Goal: Navigation & Orientation: Understand site structure

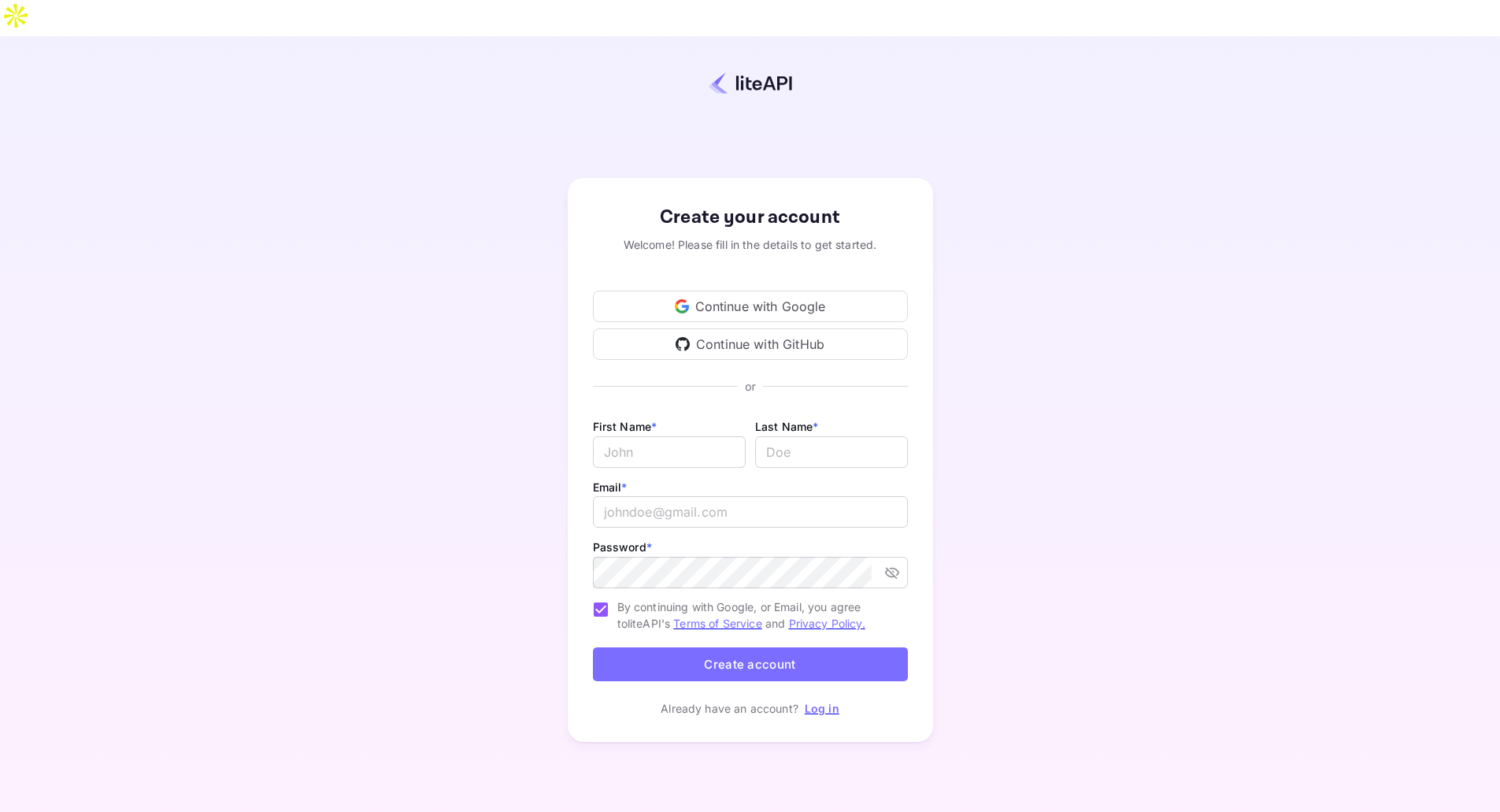
click at [819, 701] on link "Log in" at bounding box center [822, 708] width 35 height 13
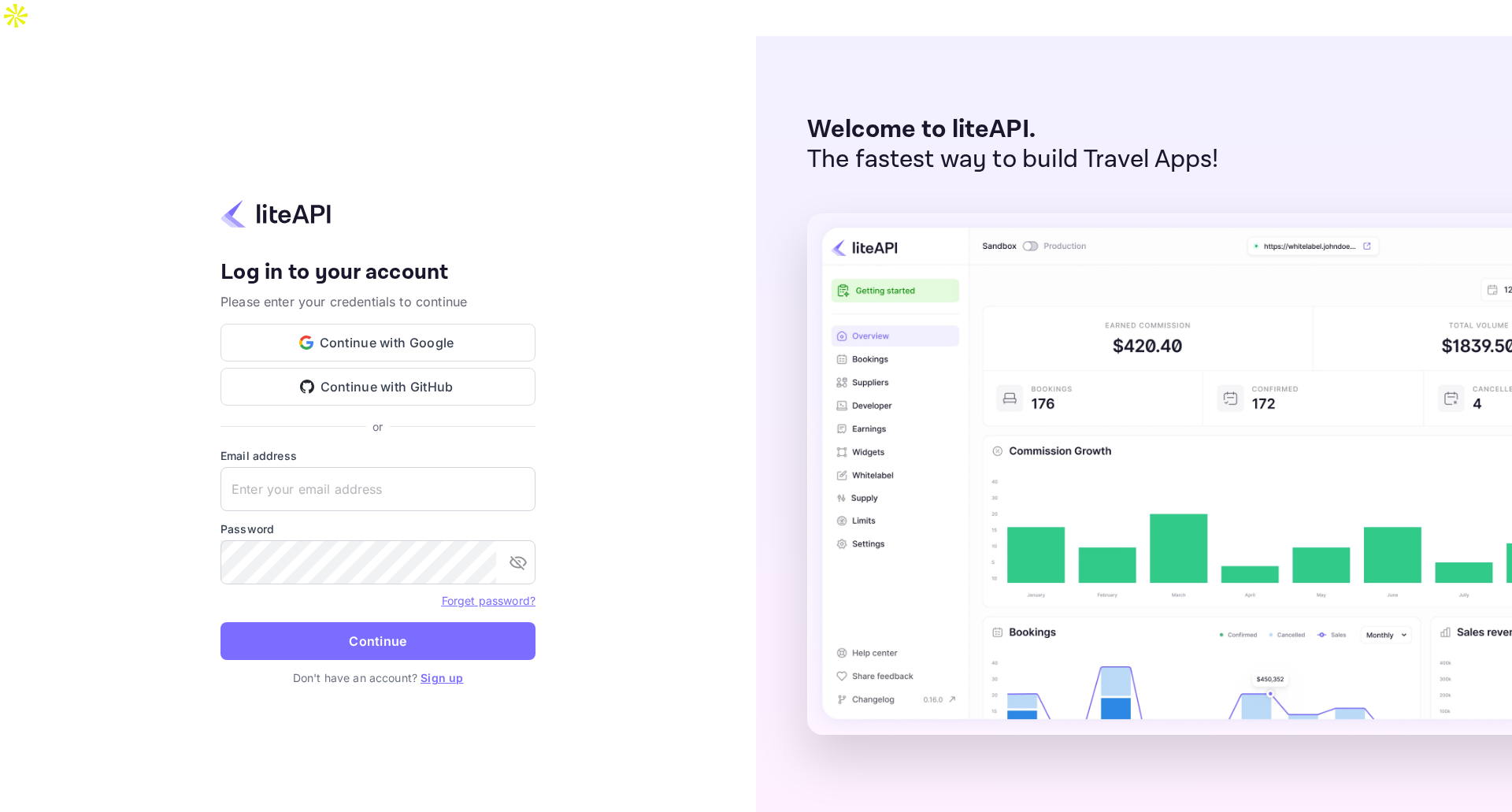
click at [443, 671] on link "Sign up" at bounding box center [442, 678] width 42 height 13
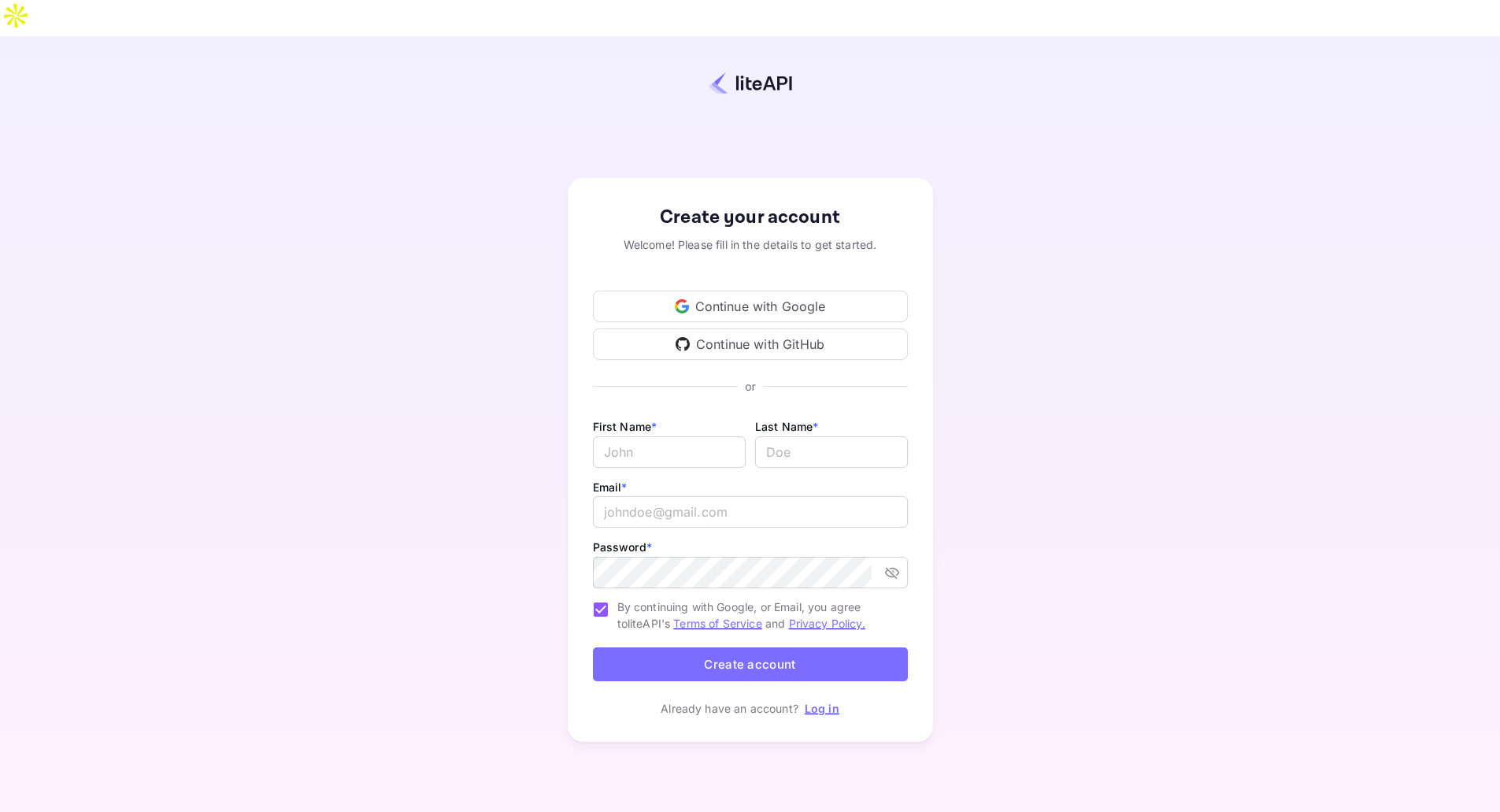
click at [825, 291] on div "Continue with Google" at bounding box center [750, 306] width 315 height 32
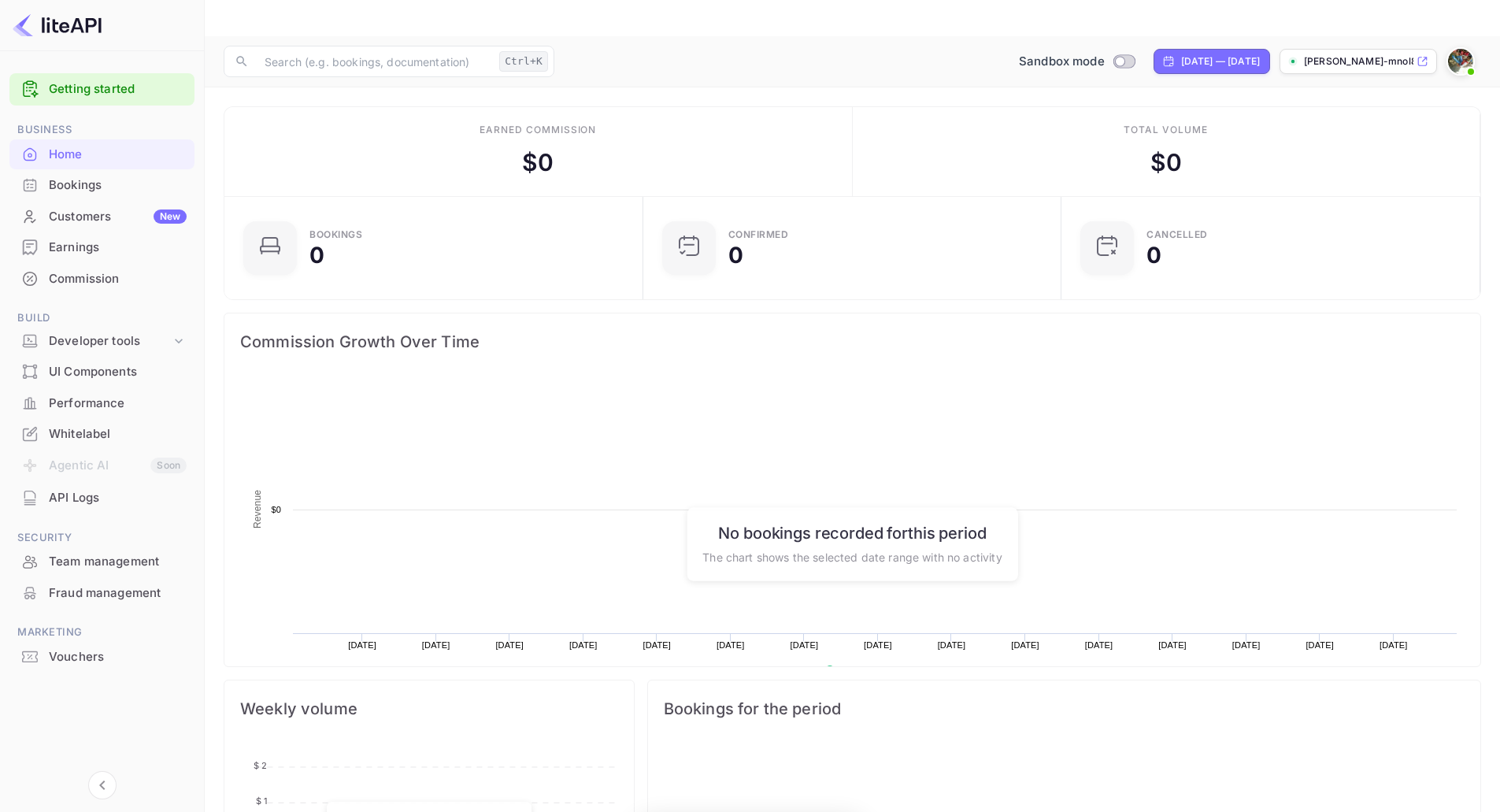
scroll to position [244, 397]
click at [109, 181] on div "Bookings" at bounding box center [117, 186] width 137 height 18
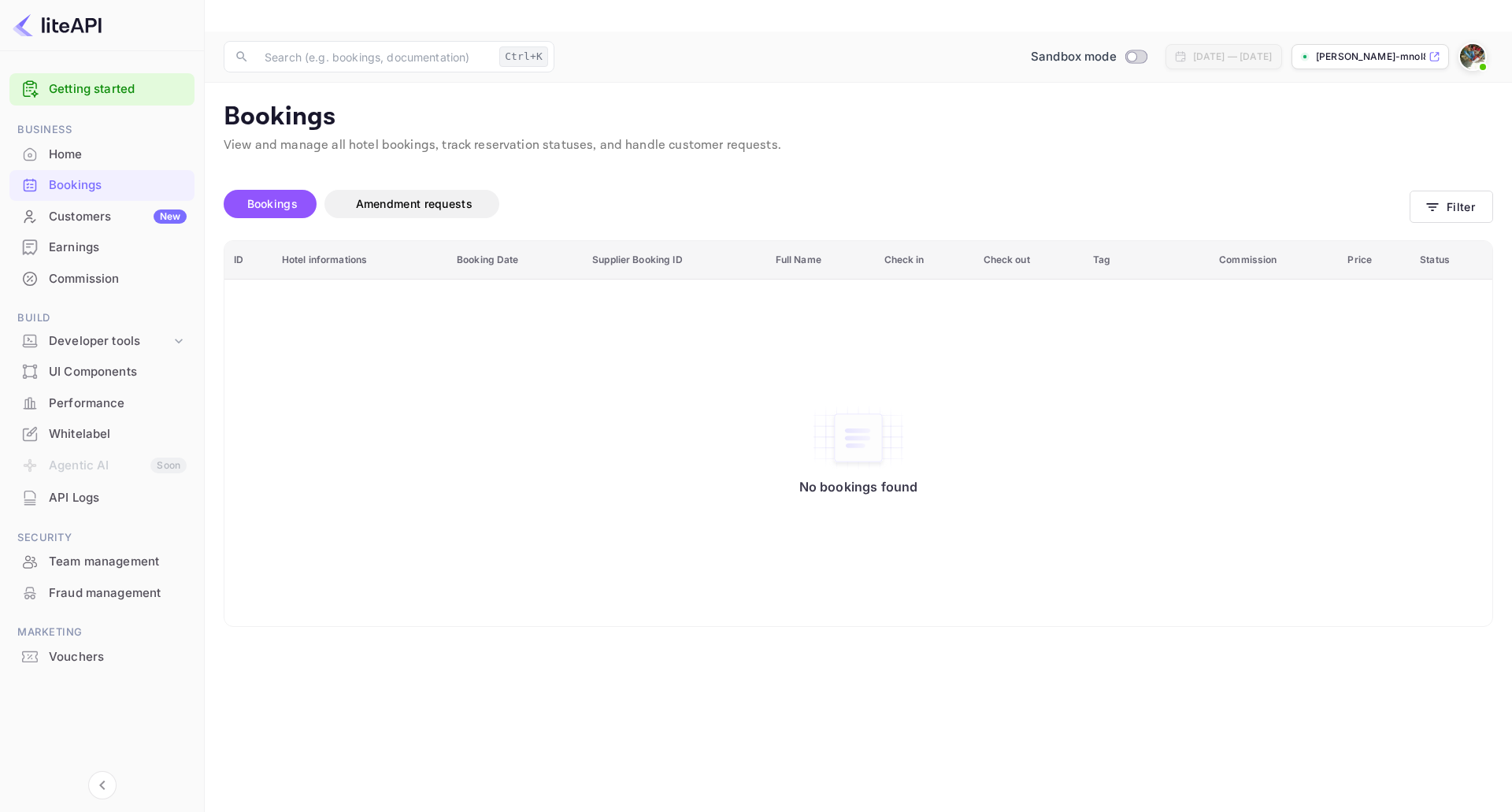
click at [283, 197] on span "Bookings" at bounding box center [272, 203] width 51 height 13
click at [1116, 51] on input "Switch to Production mode" at bounding box center [1132, 56] width 32 height 10
checkbox input "false"
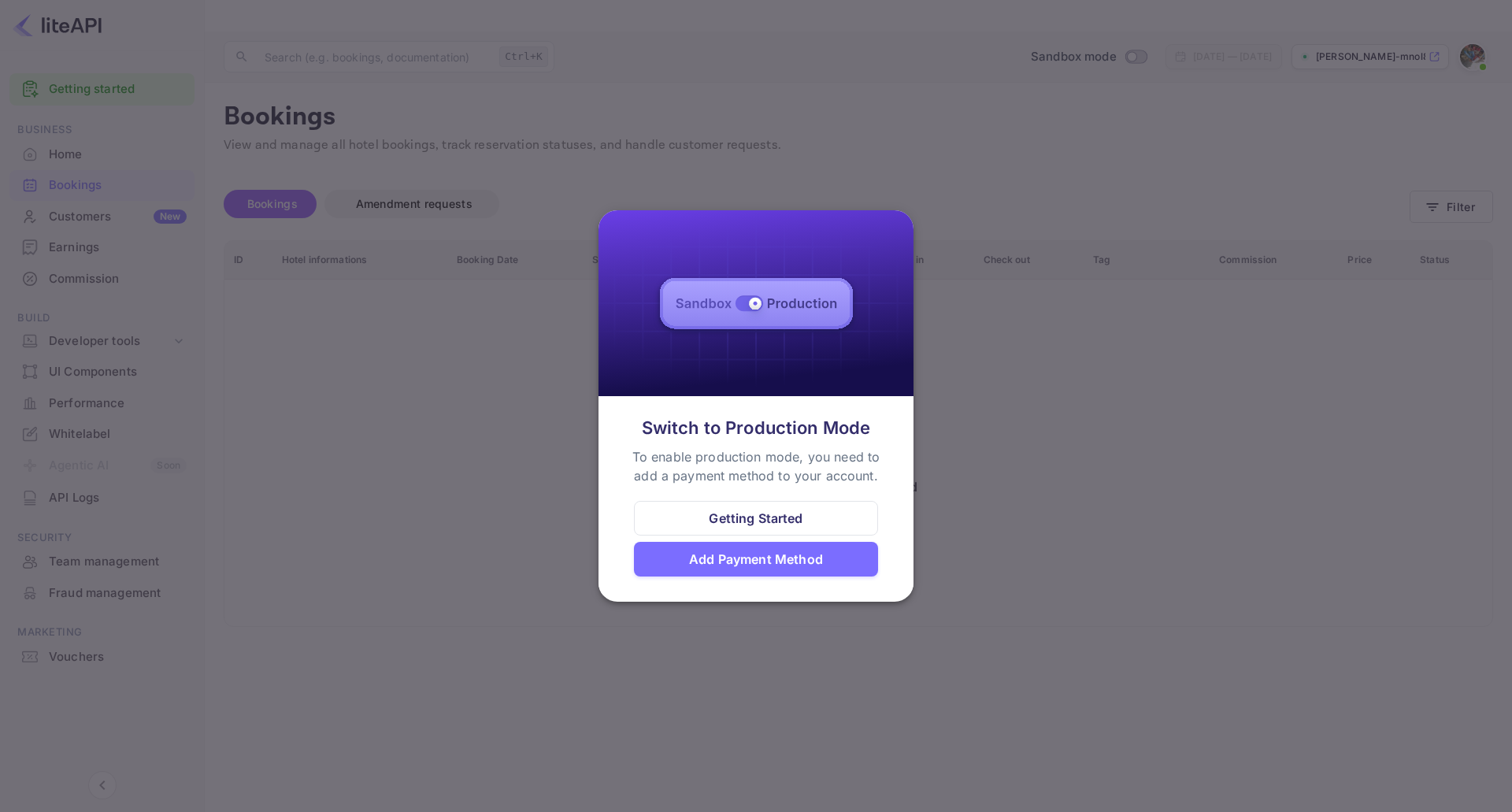
click at [1015, 361] on div at bounding box center [756, 406] width 1512 height 812
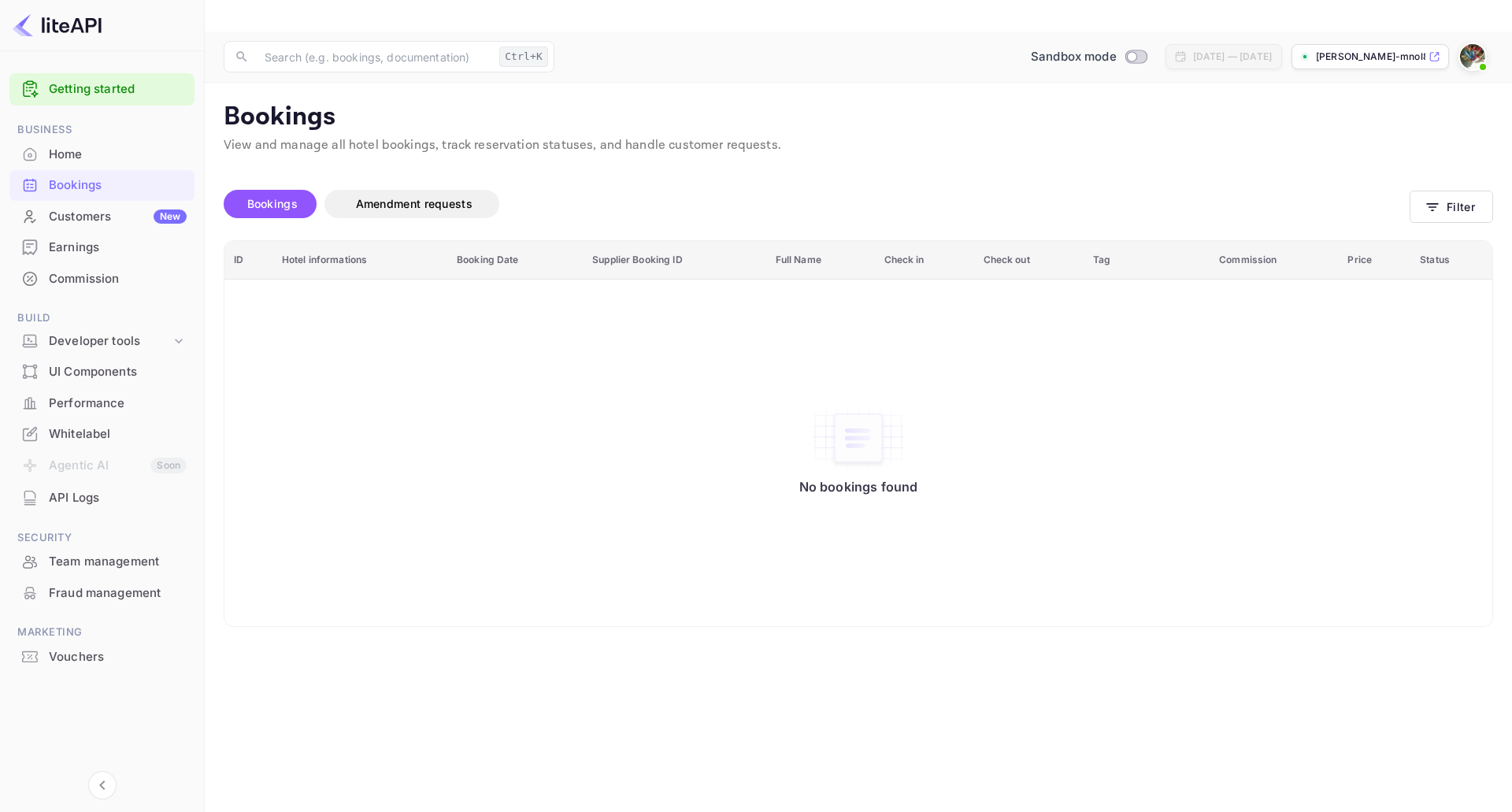
click at [1394, 50] on p "[PERSON_NAME]-mnol8.nui..." at bounding box center [1370, 57] width 109 height 14
click at [92, 150] on div "Home" at bounding box center [117, 155] width 137 height 18
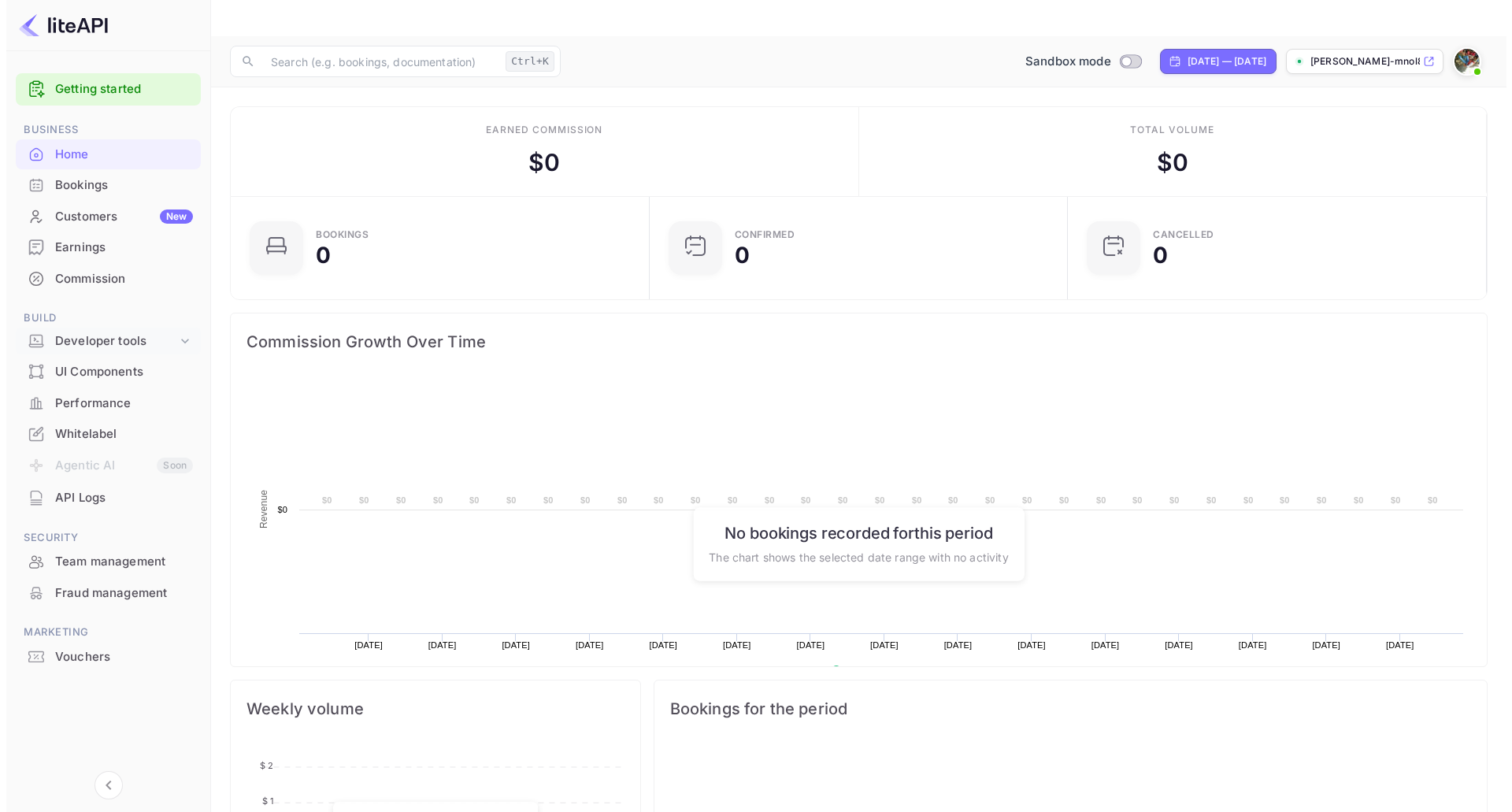
scroll to position [244, 397]
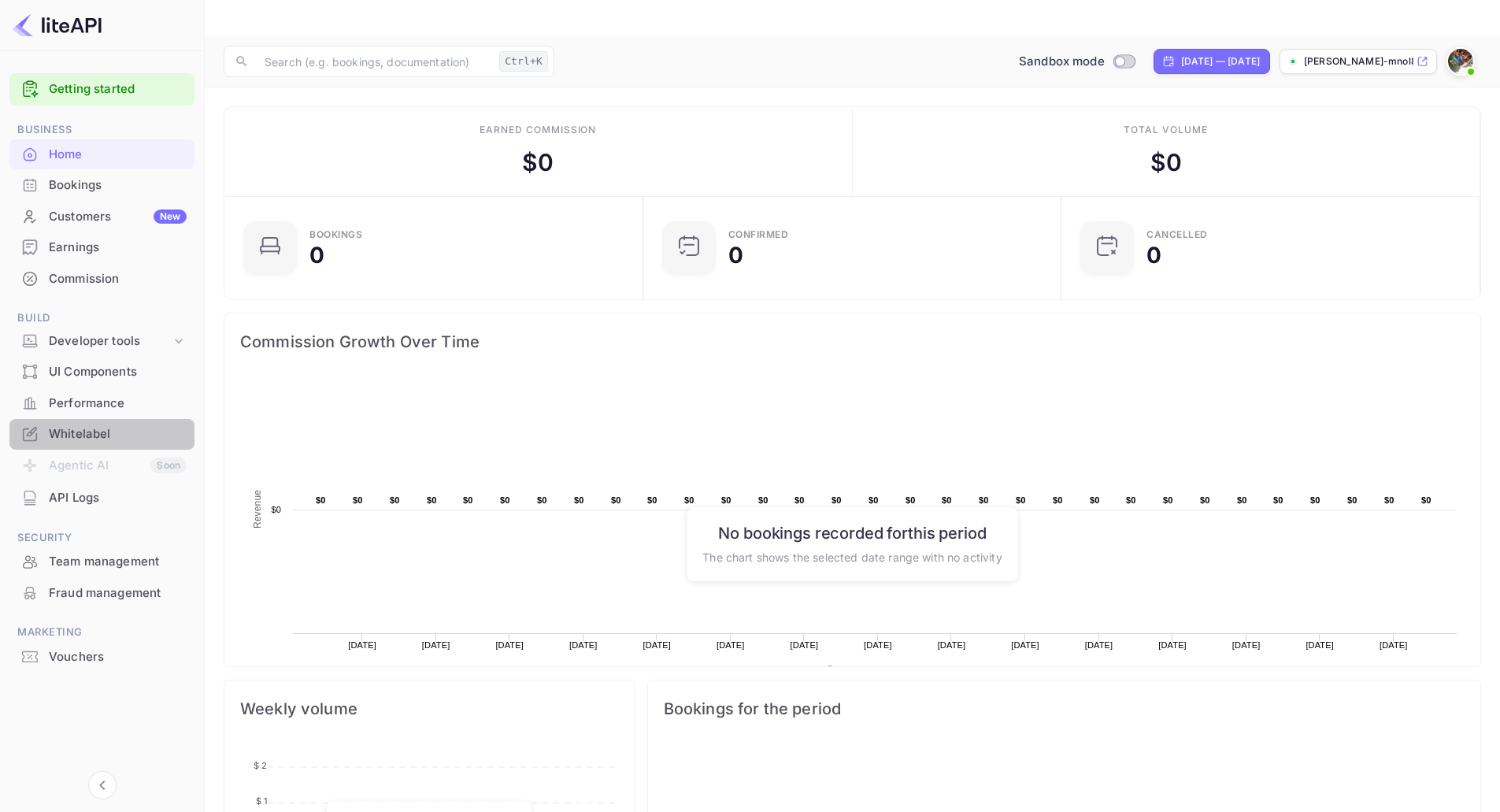
click at [98, 426] on div "Whitelabel" at bounding box center [117, 435] width 137 height 18
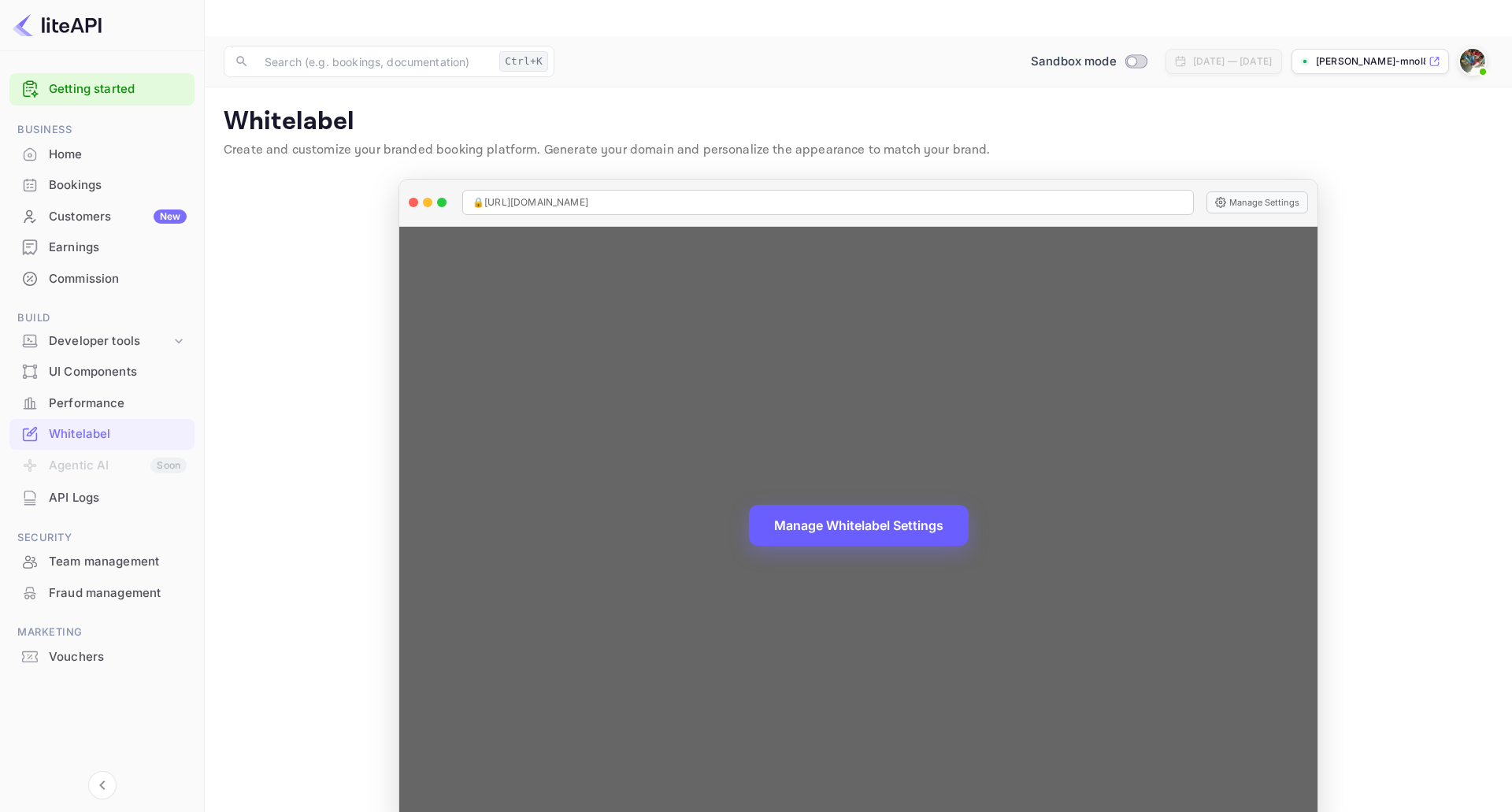
click at [881, 505] on button "Manage Whitelabel Settings" at bounding box center [859, 525] width 220 height 41
click at [1258, 192] on button "Manage Settings" at bounding box center [1257, 202] width 102 height 22
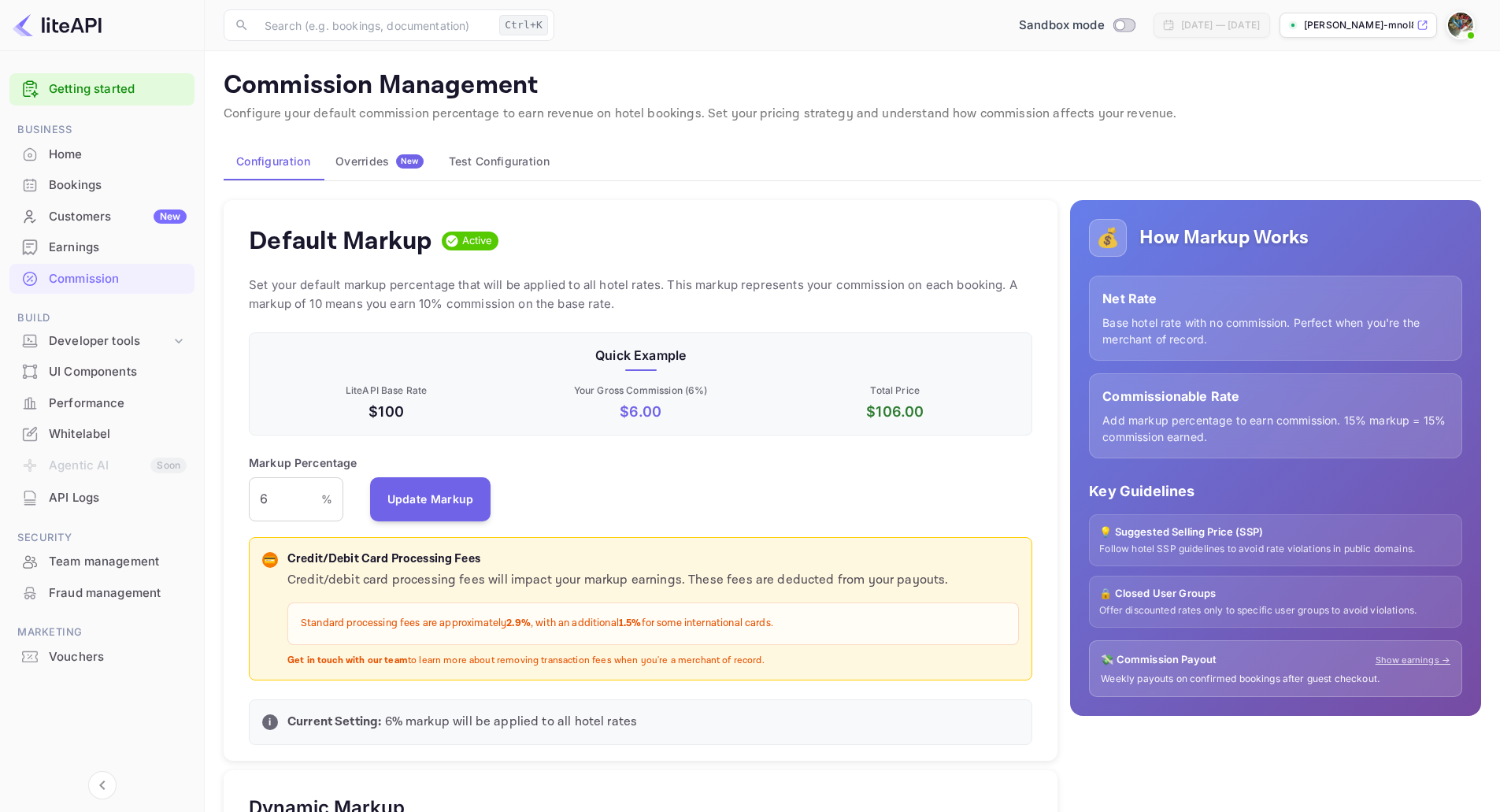
scroll to position [267, 773]
drag, startPoint x: 396, startPoint y: 392, endPoint x: 349, endPoint y: 387, distance: 47.3
click at [364, 388] on p "LiteAPI Base Rate" at bounding box center [386, 390] width 248 height 14
click at [394, 388] on p "LiteAPI Base Rate" at bounding box center [386, 390] width 248 height 14
click at [425, 389] on p "LiteAPI Base Rate" at bounding box center [386, 390] width 248 height 14
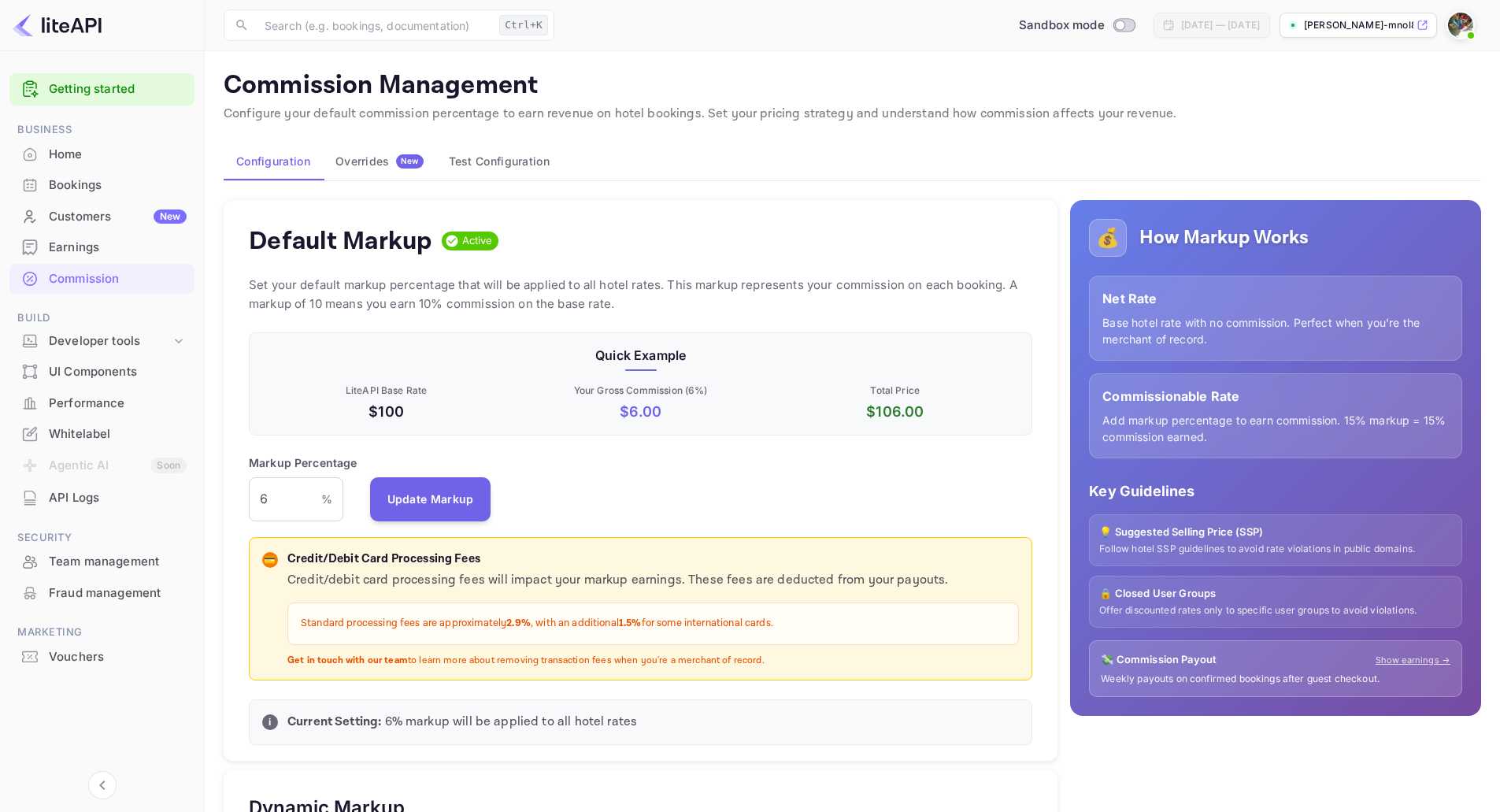
click at [579, 392] on p "Your Gross Commission ( 6 %)" at bounding box center [640, 390] width 248 height 14
drag, startPoint x: 431, startPoint y: 395, endPoint x: 396, endPoint y: 394, distance: 35.0
click at [396, 394] on p "LiteAPI Base Rate" at bounding box center [386, 390] width 248 height 14
drag, startPoint x: 572, startPoint y: 392, endPoint x: 710, endPoint y: 392, distance: 138.0
click at [710, 392] on p "Your Gross Commission ( 6 %)" at bounding box center [640, 390] width 248 height 14
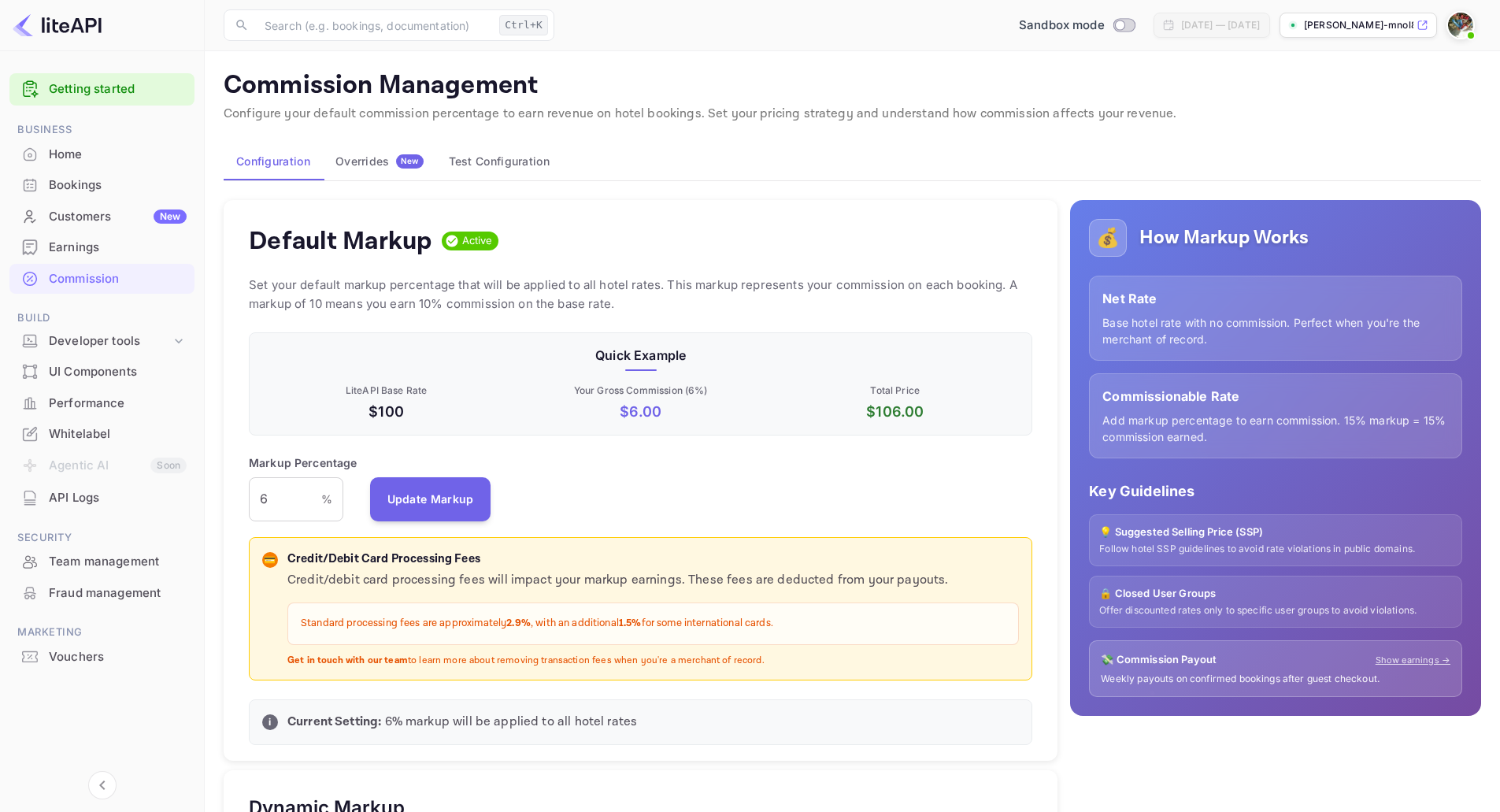
click at [671, 406] on p "$ 6.00" at bounding box center [640, 411] width 248 height 22
drag, startPoint x: 659, startPoint y: 411, endPoint x: 605, endPoint y: 411, distance: 54.0
click at [605, 411] on p "$ 6.00" at bounding box center [640, 411] width 248 height 22
click at [315, 507] on input "6" at bounding box center [285, 499] width 72 height 44
drag, startPoint x: 304, startPoint y: 496, endPoint x: 244, endPoint y: 499, distance: 60.1
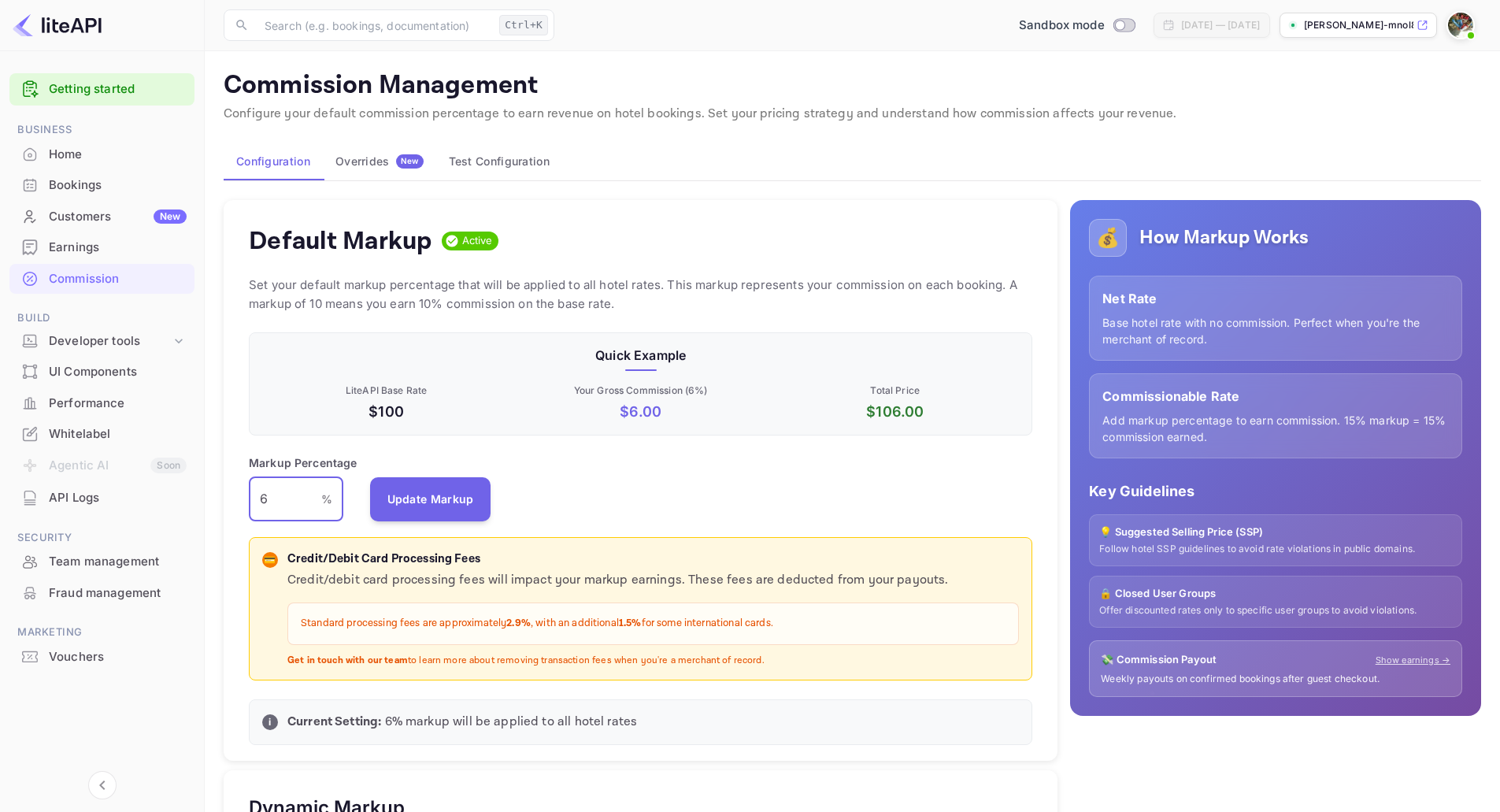
click at [244, 499] on div "Default Markup Active Set your default markup percentage that will be applied t…" at bounding box center [640, 481] width 834 height 561
type input "10"
click at [586, 488] on div "Markup Percentage 10 % ​ Update Markup" at bounding box center [640, 488] width 784 height 67
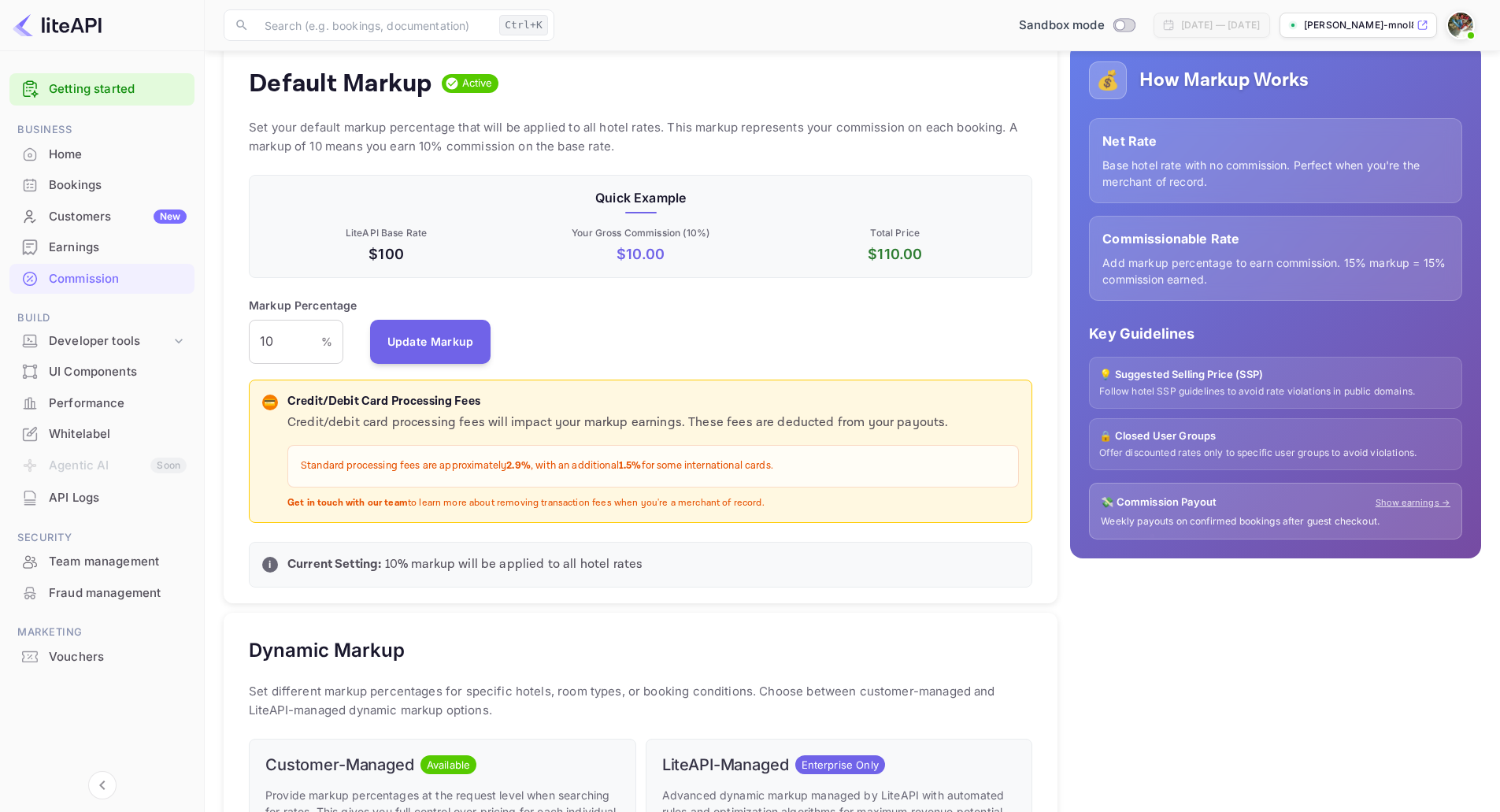
drag, startPoint x: 284, startPoint y: 498, endPoint x: 775, endPoint y: 499, distance: 491.0
click at [775, 499] on div "💳 Credit/Debit Card Processing Fees Credit/debit card processing fees will impa…" at bounding box center [640, 451] width 757 height 117
click at [770, 505] on p "Get in touch with our team to learn more about removing transaction fees when y…" at bounding box center [653, 504] width 731 height 13
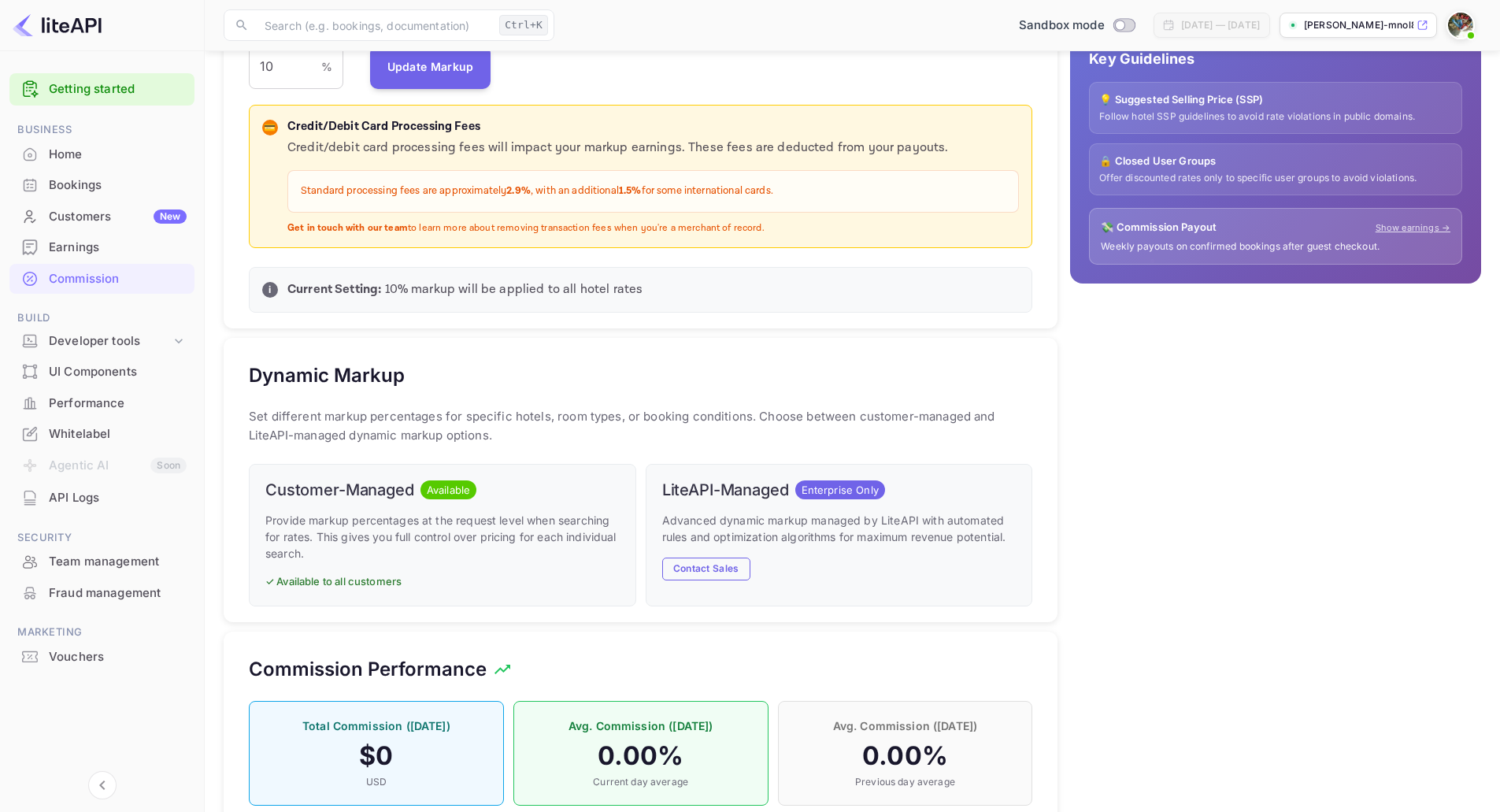
scroll to position [472, 0]
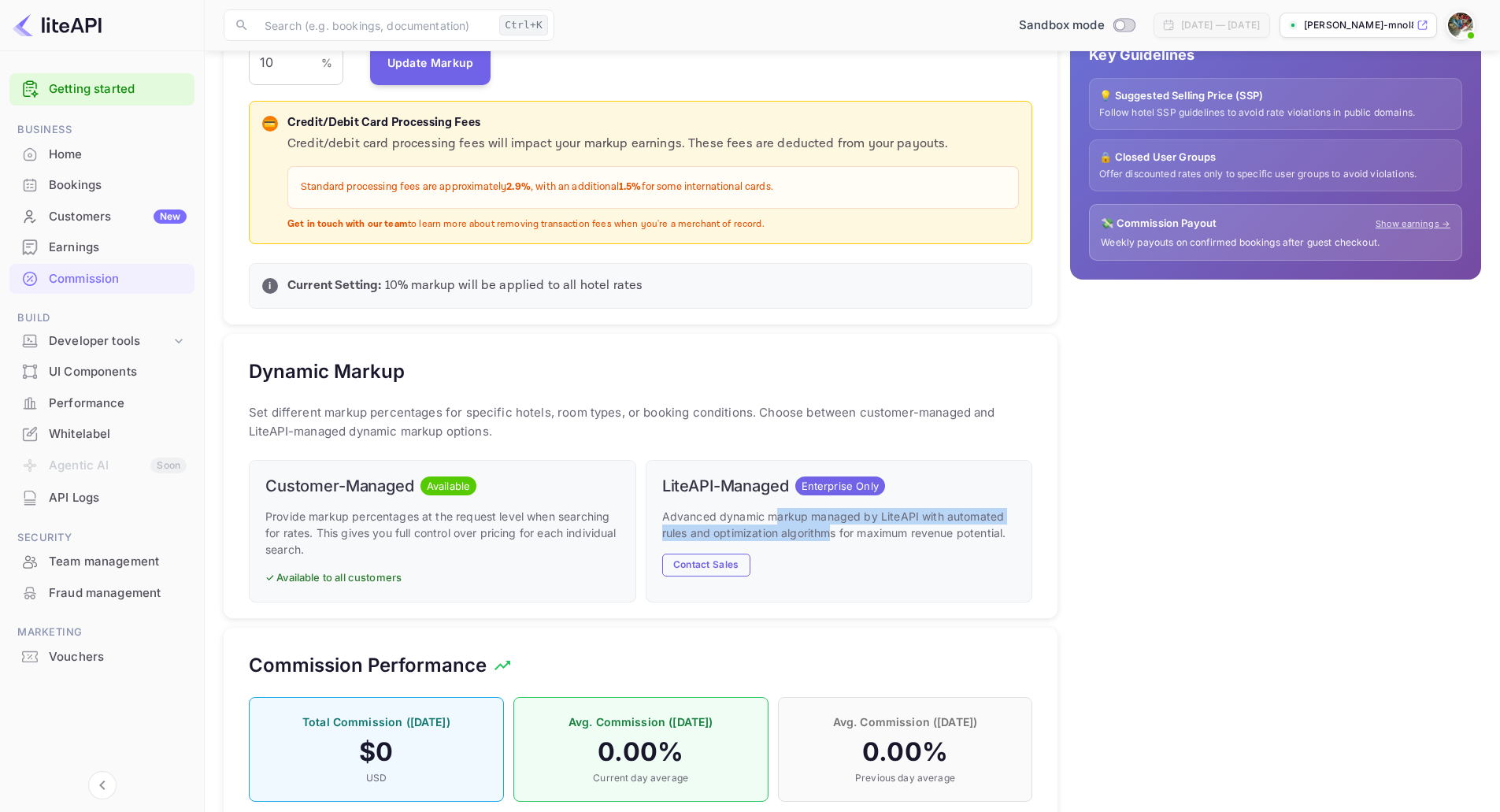
drag, startPoint x: 779, startPoint y: 483, endPoint x: 887, endPoint y: 510, distance: 111.3
click at [835, 508] on p "Advanced dynamic markup managed by LiteAPI with automated rules and optimizatio…" at bounding box center [839, 525] width 354 height 33
click at [889, 511] on div "Advanced dynamic markup managed by LiteAPI with automated rules and optimizatio…" at bounding box center [839, 542] width 354 height 68
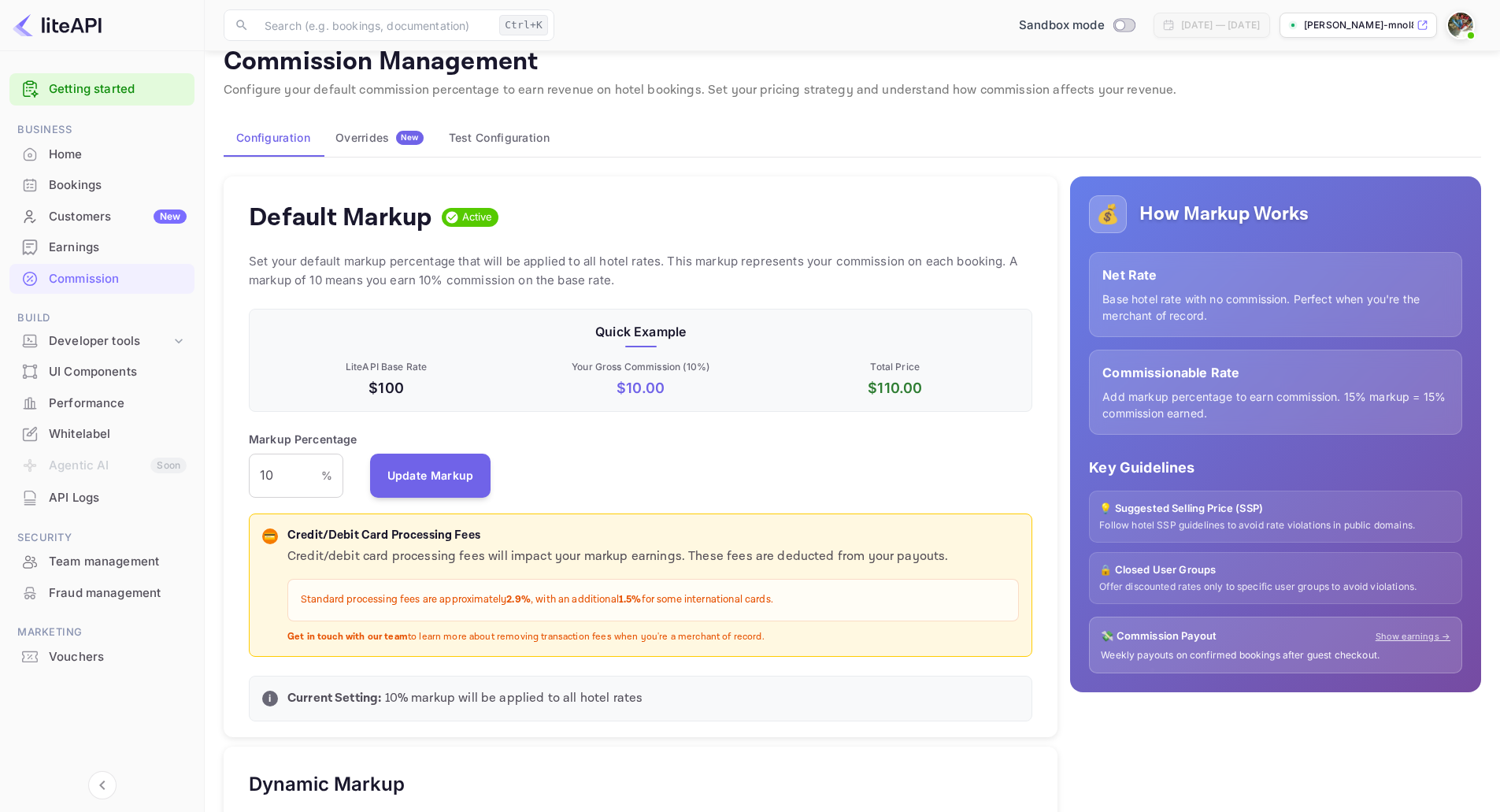
scroll to position [0, 0]
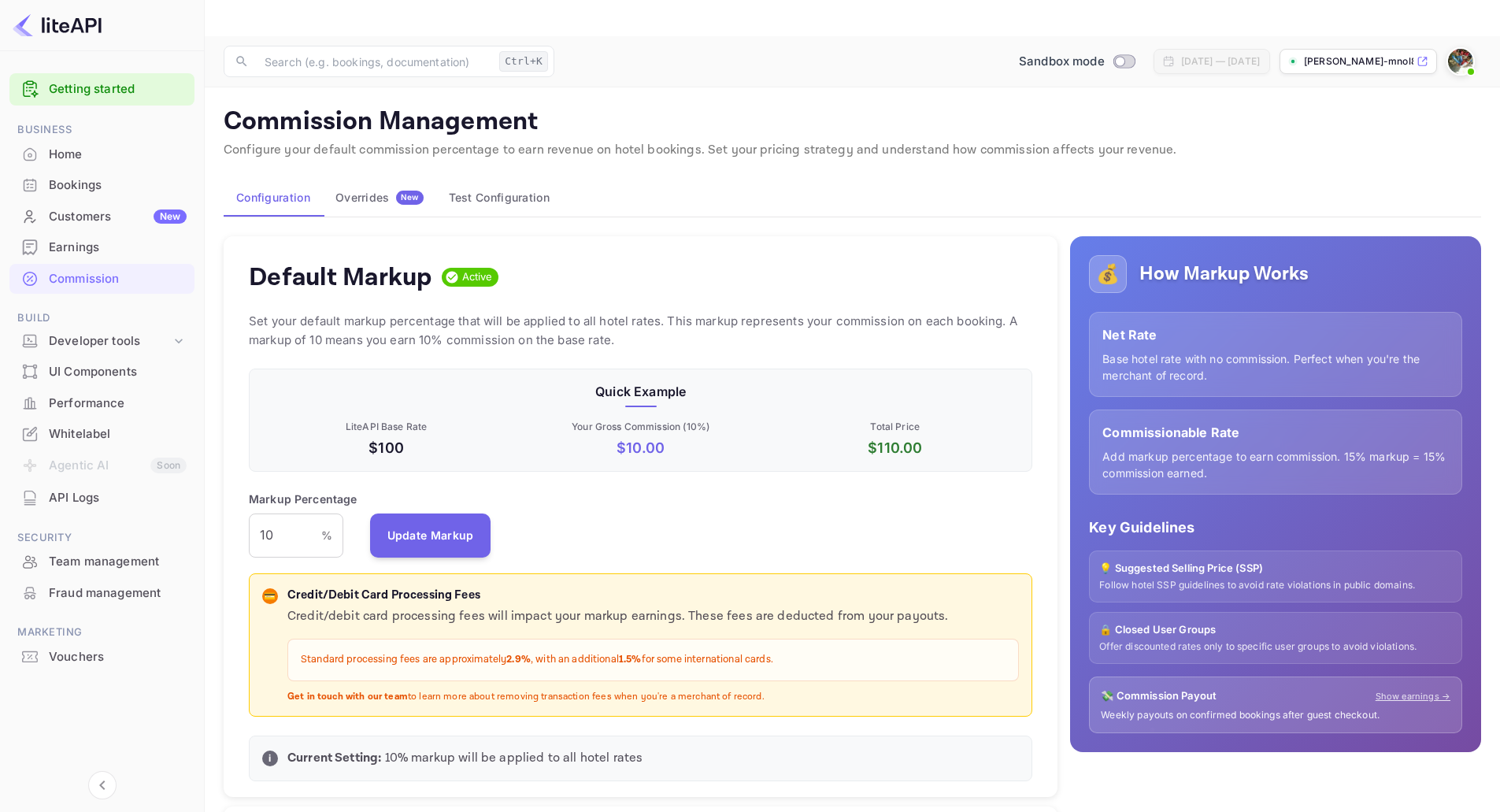
click at [393, 191] on div "Overrides New" at bounding box center [380, 197] width 88 height 14
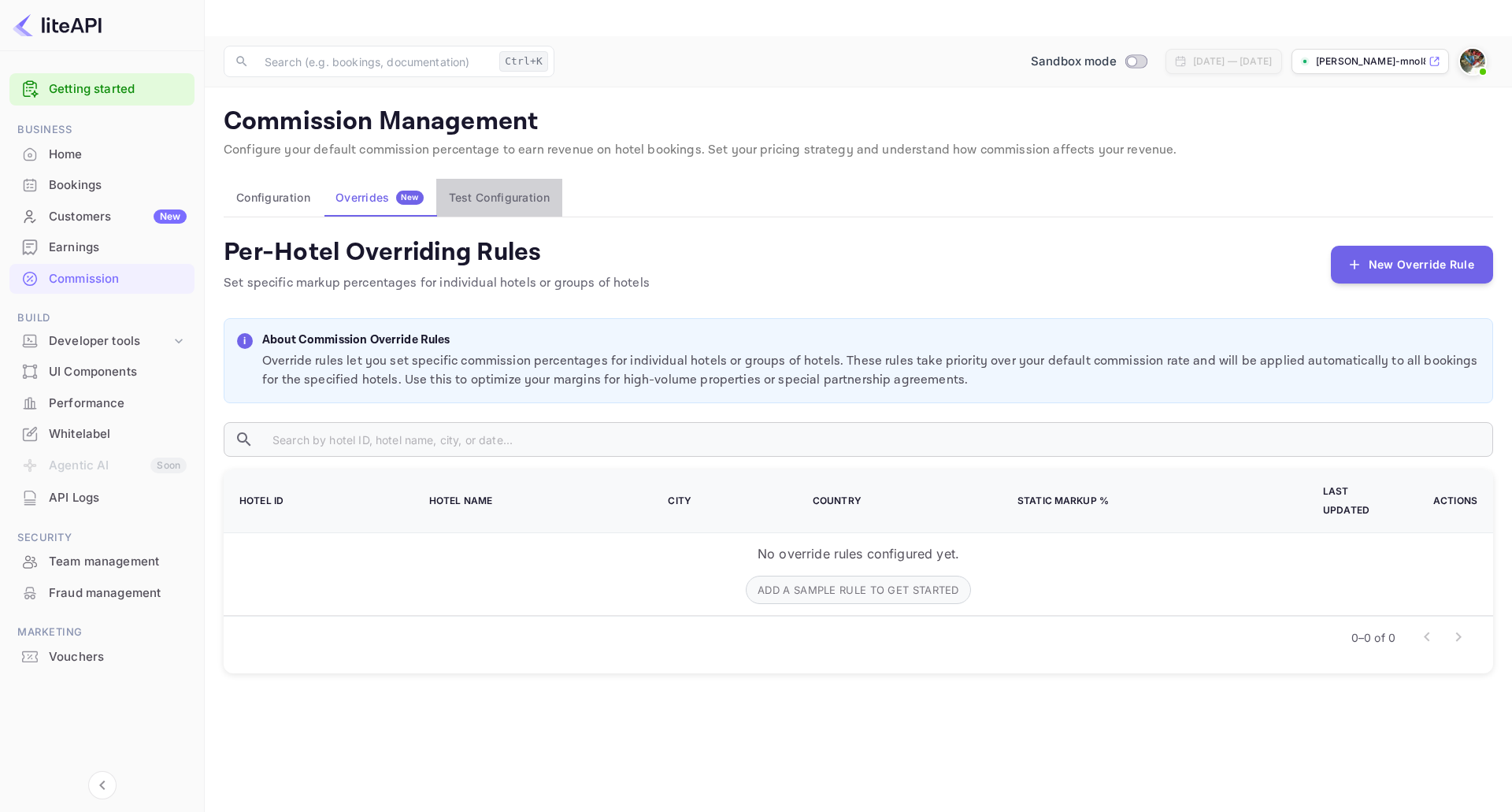
click at [477, 179] on button "Test Configuration" at bounding box center [499, 197] width 126 height 37
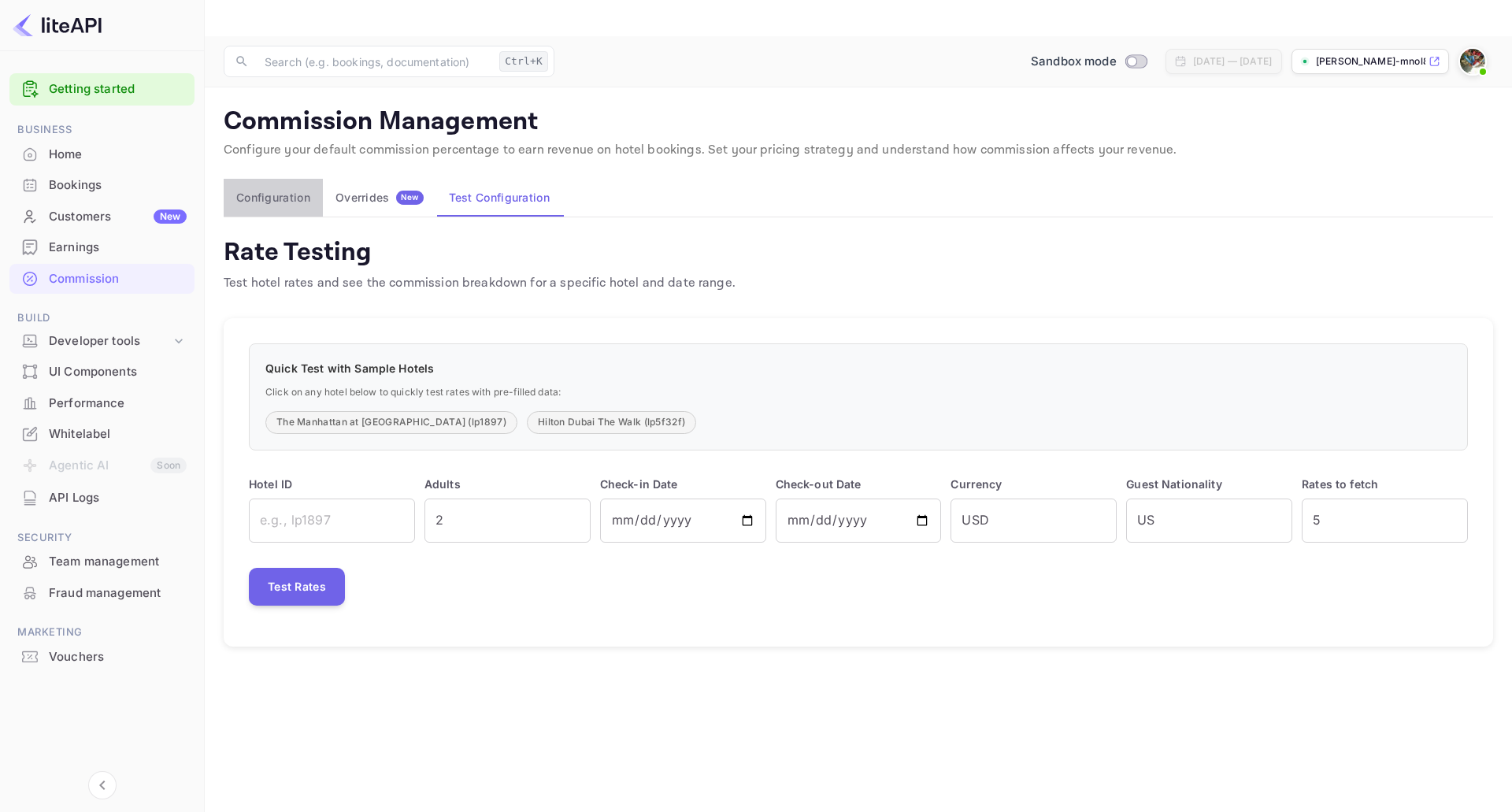
click at [290, 179] on button "Configuration" at bounding box center [273, 197] width 99 height 37
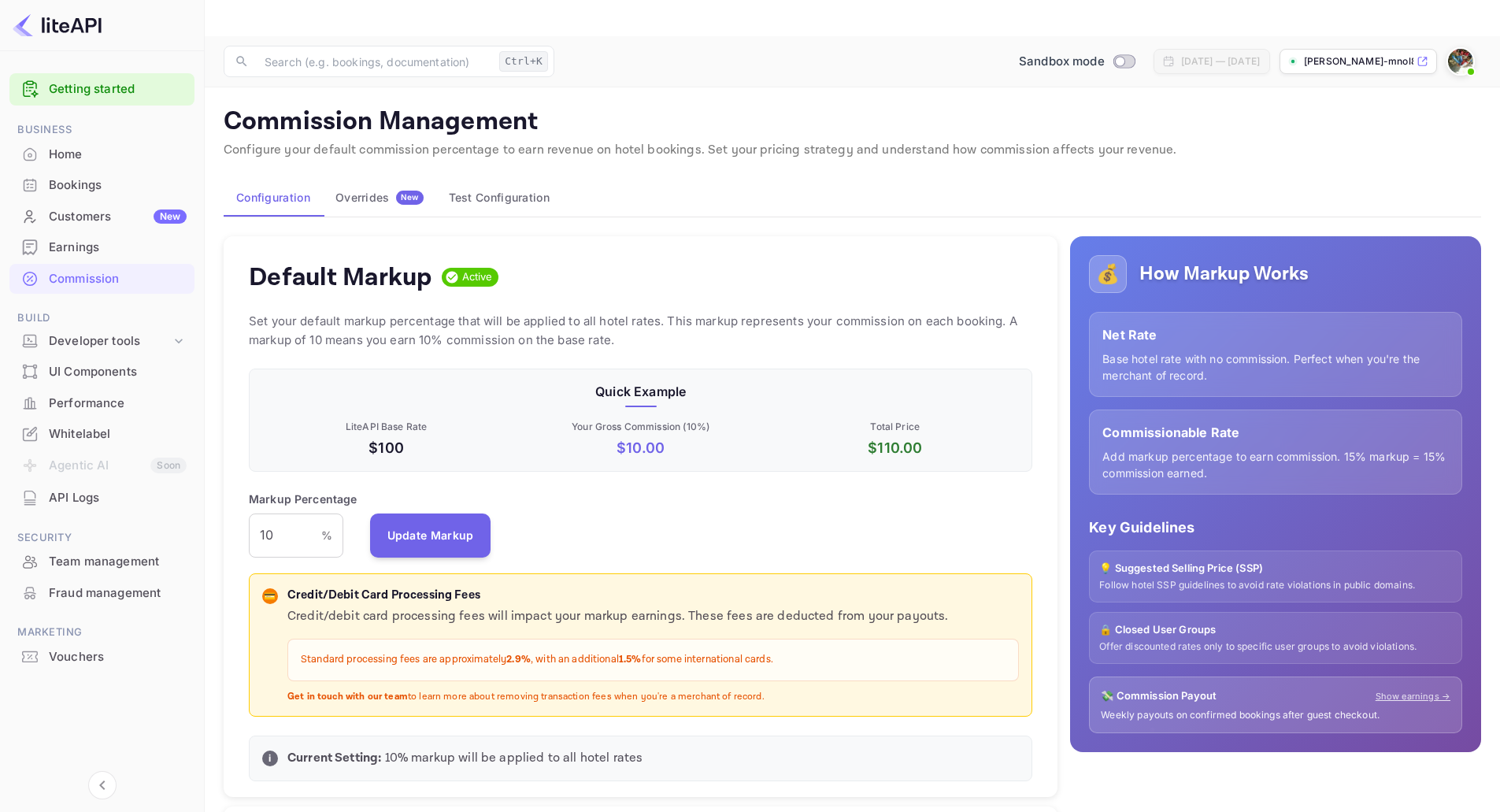
scroll to position [267, 773]
click at [61, 251] on div "Earnings" at bounding box center [117, 247] width 137 height 18
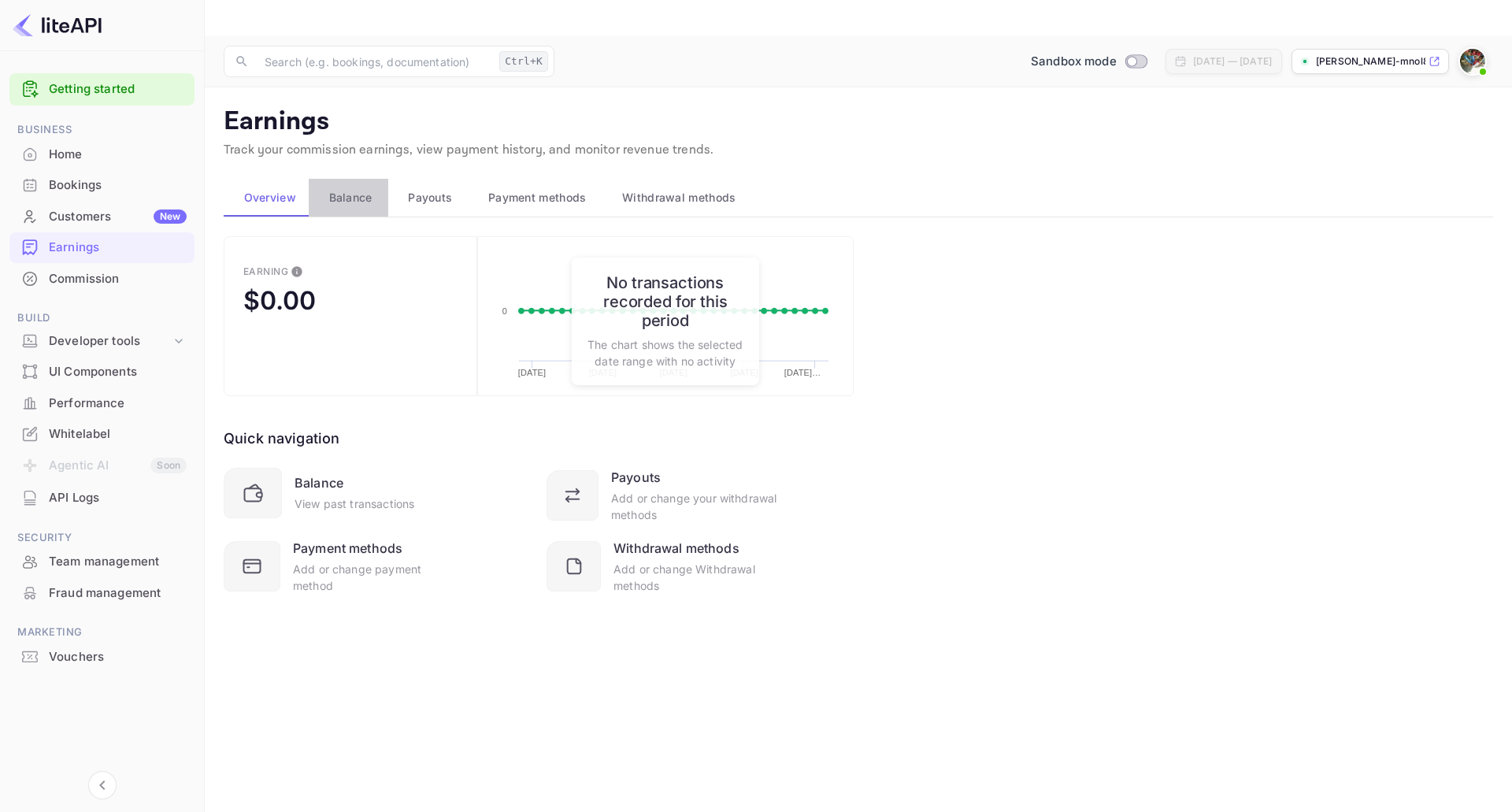
click at [346, 188] on span "Balance" at bounding box center [351, 197] width 43 height 19
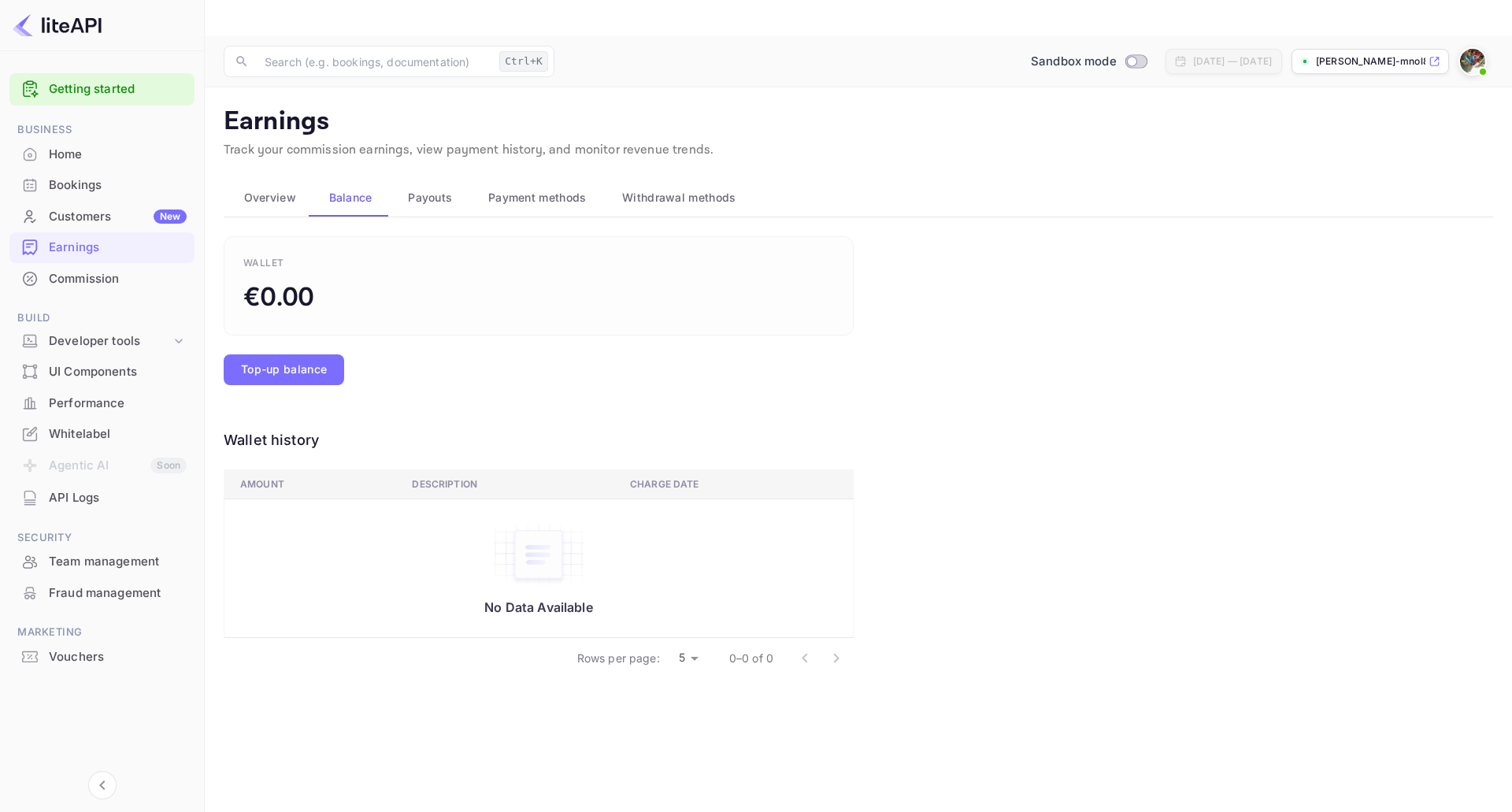
click at [426, 188] on span "Payouts" at bounding box center [430, 197] width 44 height 19
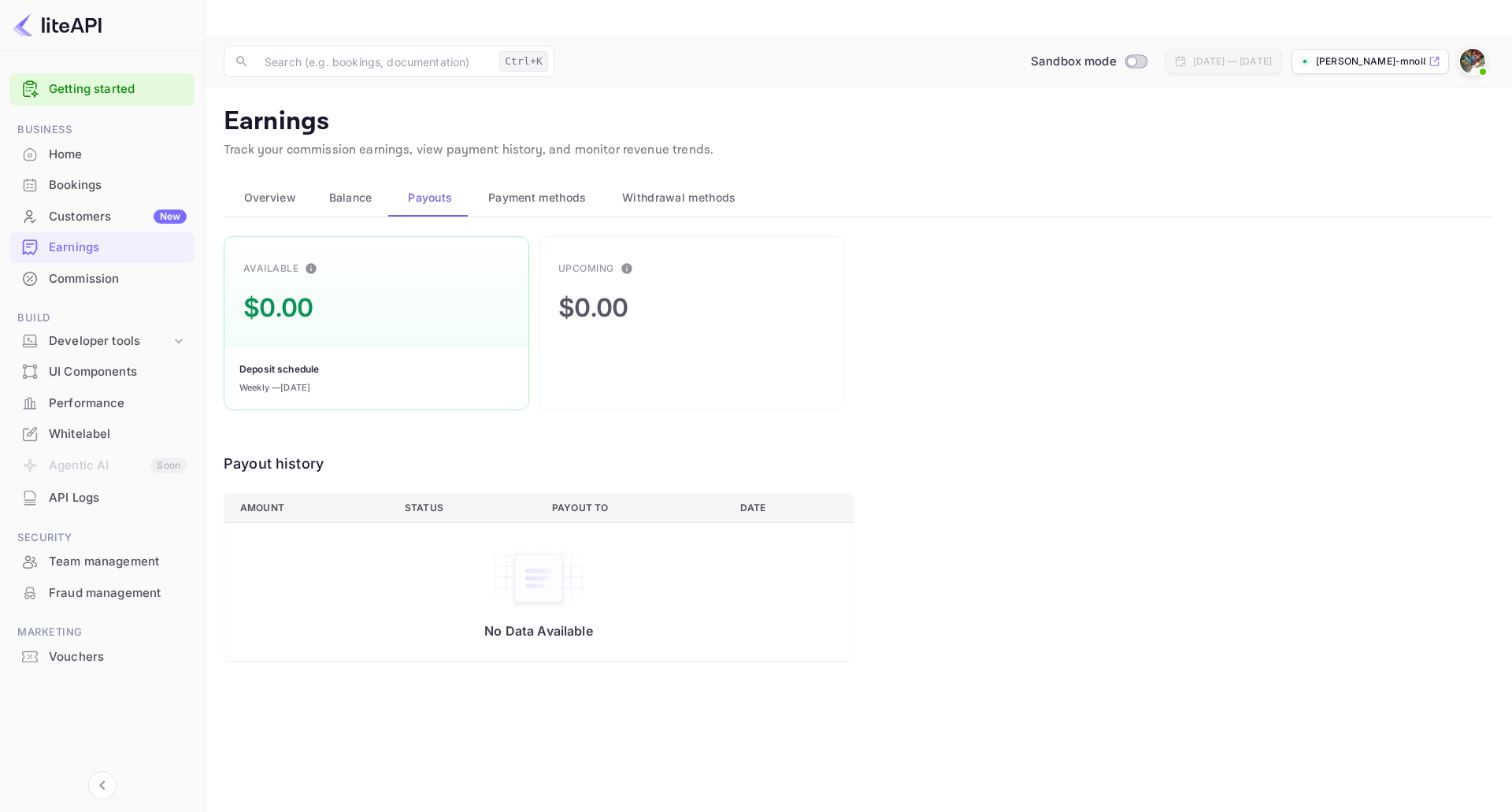
click at [535, 188] on span "Payment methods" at bounding box center [537, 197] width 98 height 19
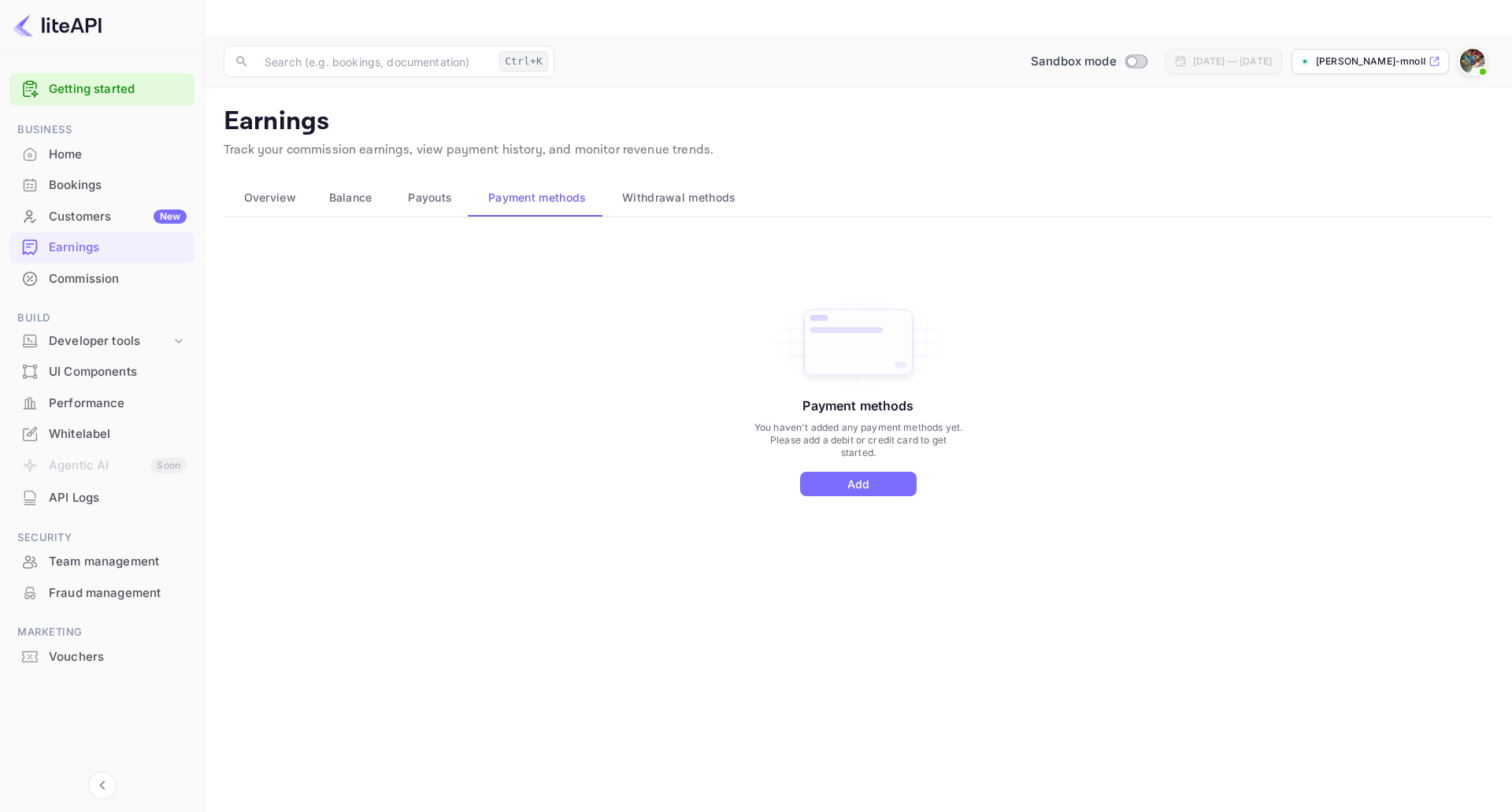
click at [679, 188] on span "Withdrawal methods" at bounding box center [679, 197] width 113 height 19
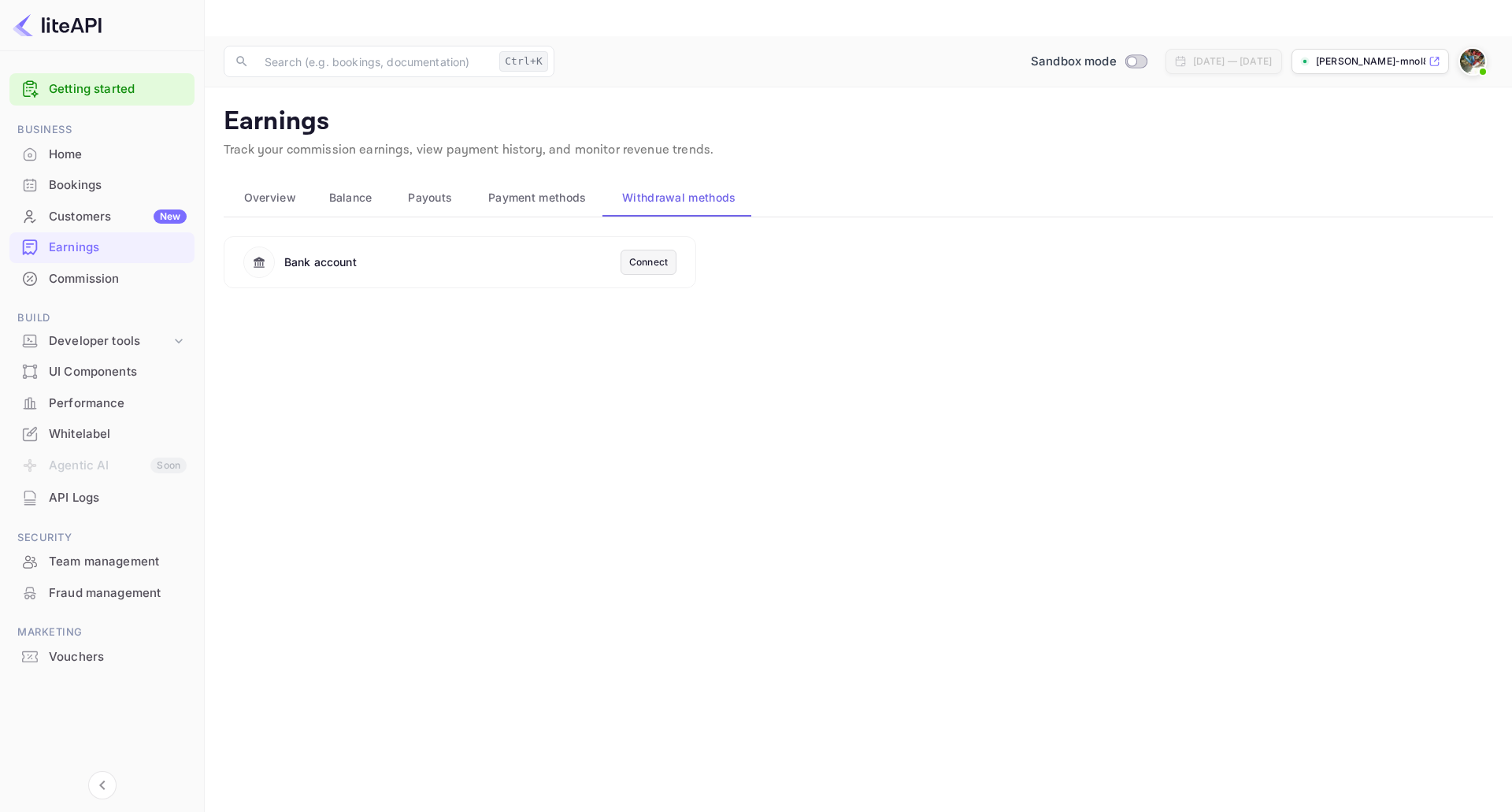
click at [284, 179] on button "Overview" at bounding box center [267, 197] width 85 height 37
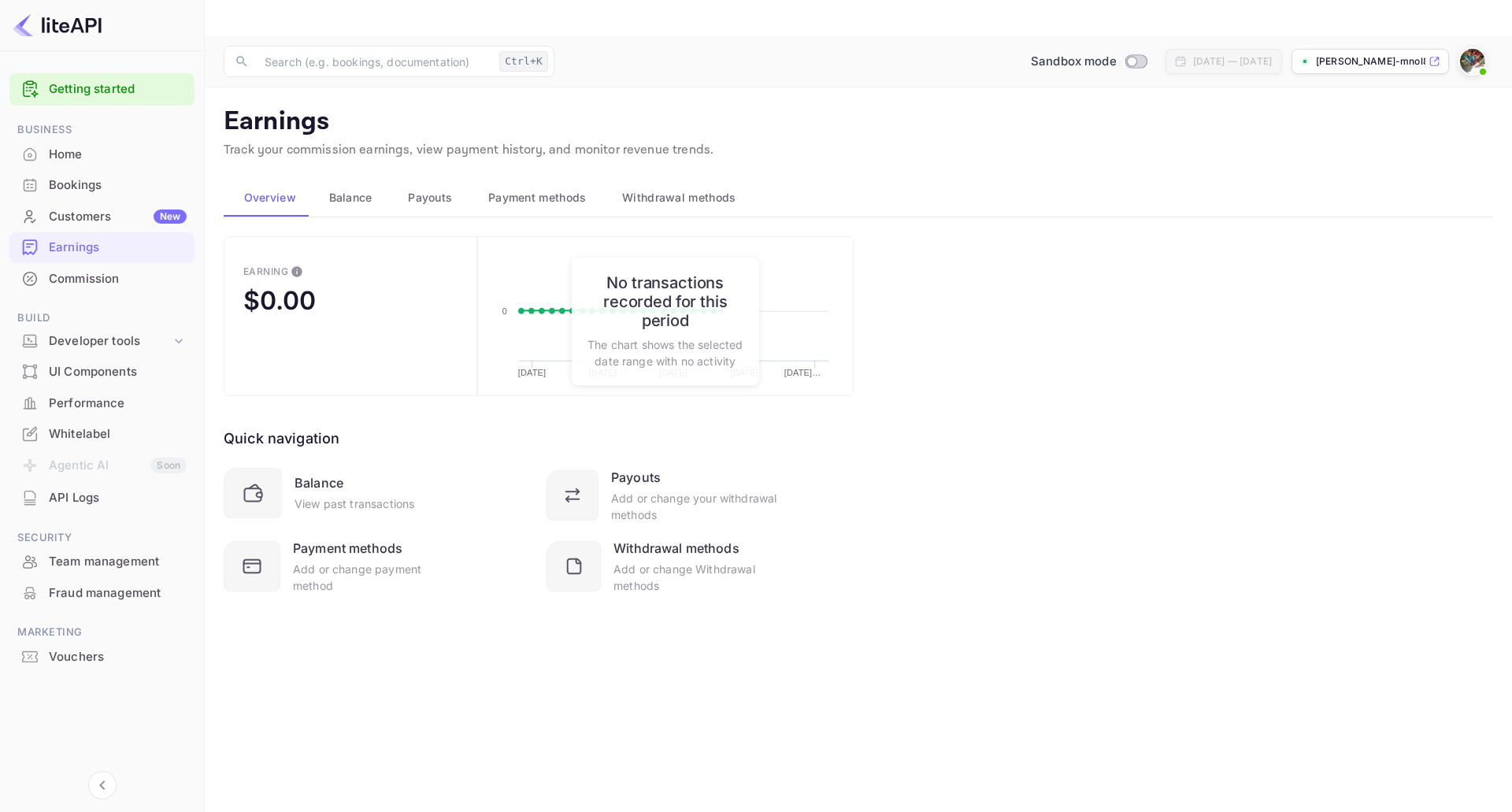
click at [65, 215] on div "Customers New" at bounding box center [117, 217] width 137 height 18
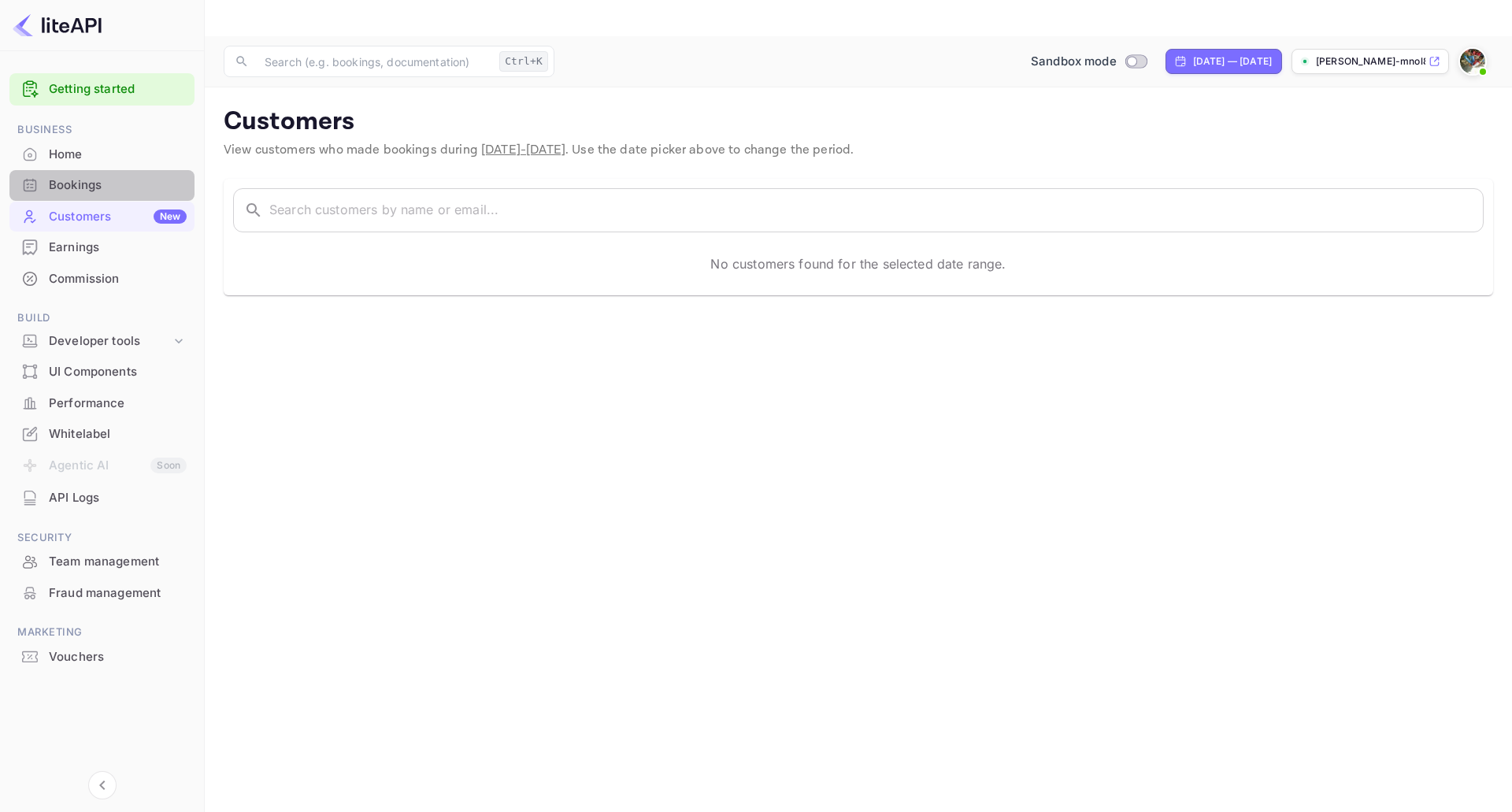
click at [80, 180] on div "Bookings" at bounding box center [117, 186] width 137 height 18
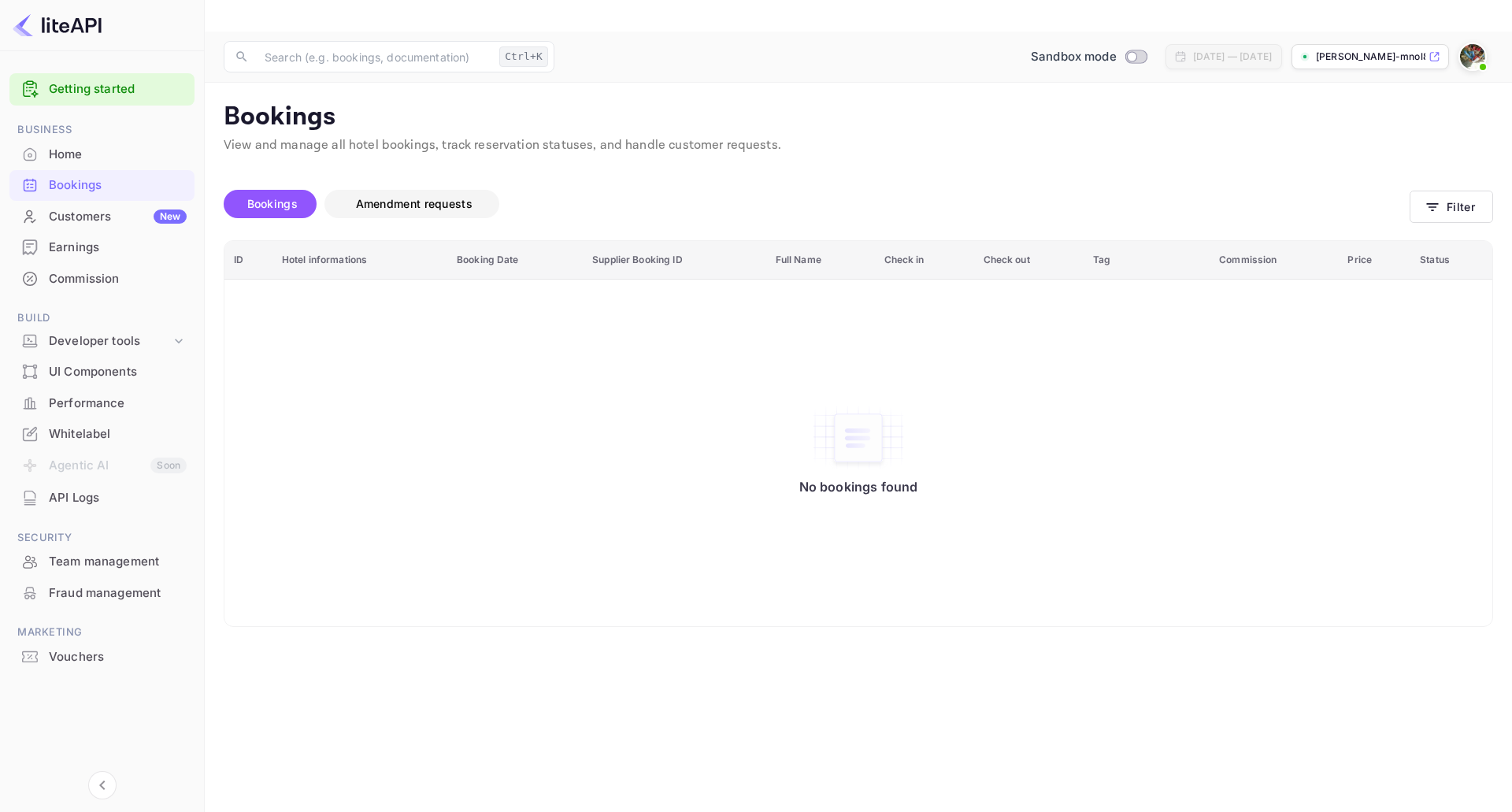
click at [412, 197] on span "Amendment requests" at bounding box center [414, 203] width 117 height 13
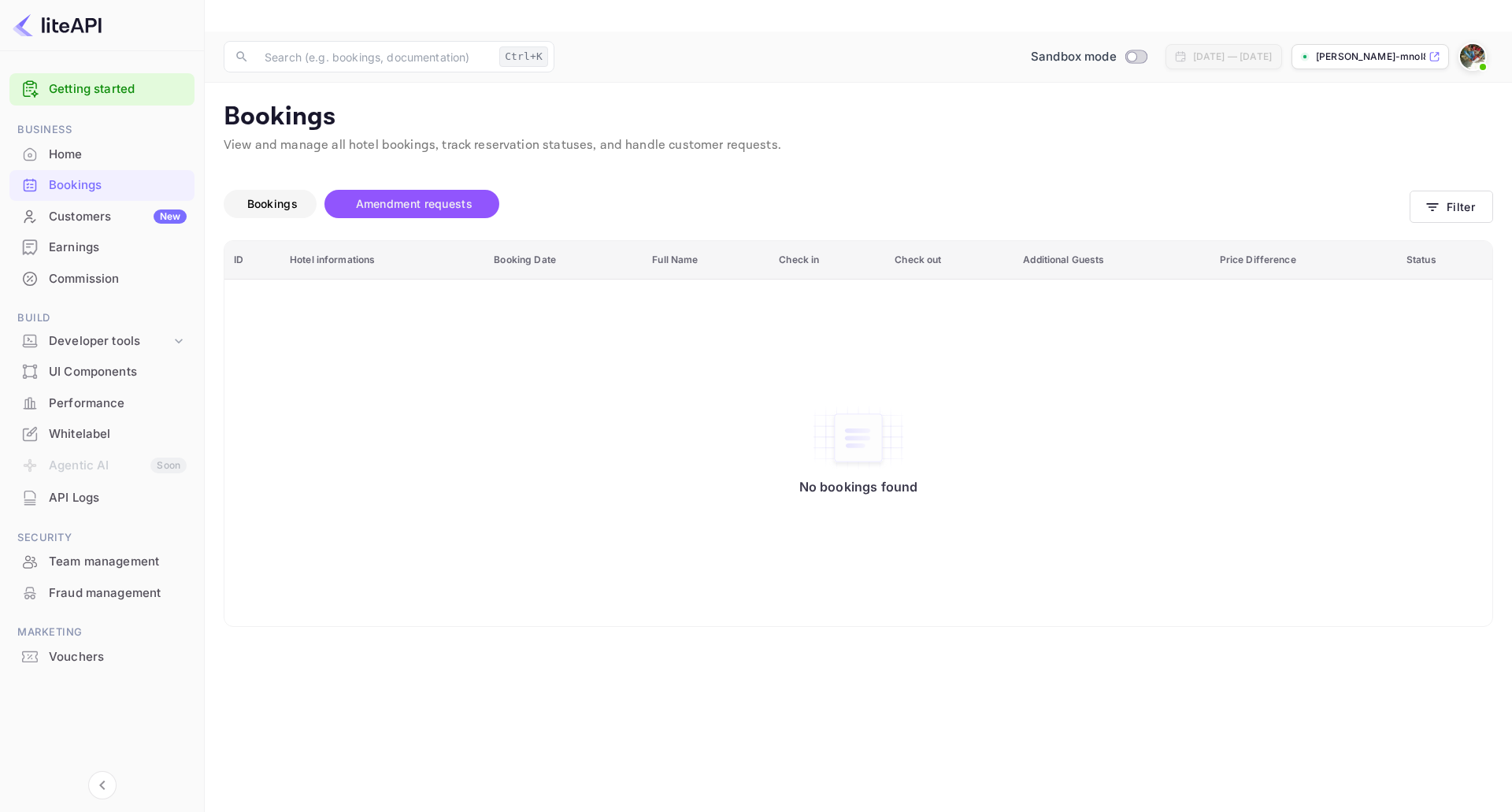
click at [278, 197] on span "Bookings" at bounding box center [272, 203] width 51 height 13
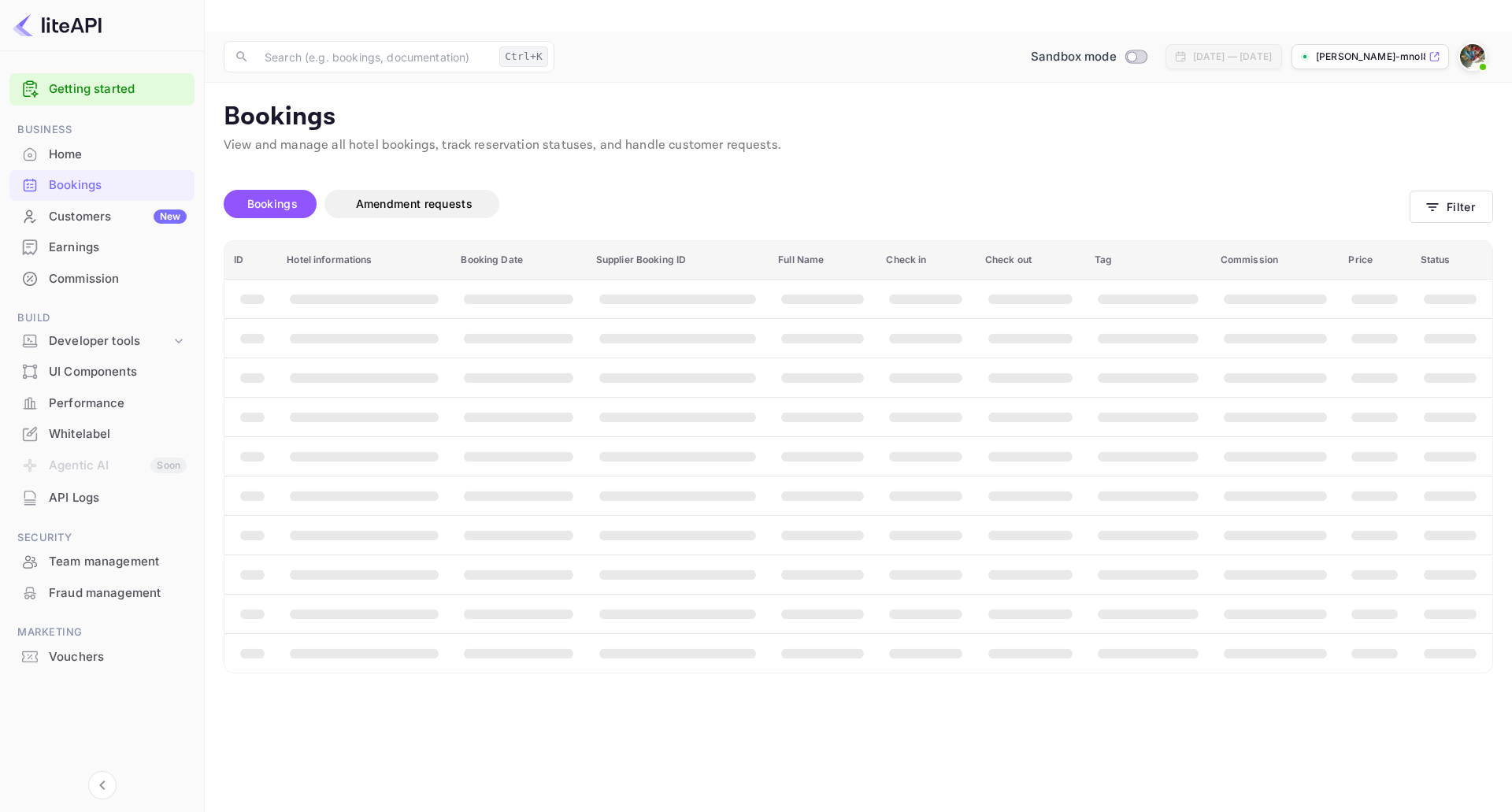
click at [66, 144] on div "Home" at bounding box center [102, 154] width 185 height 31
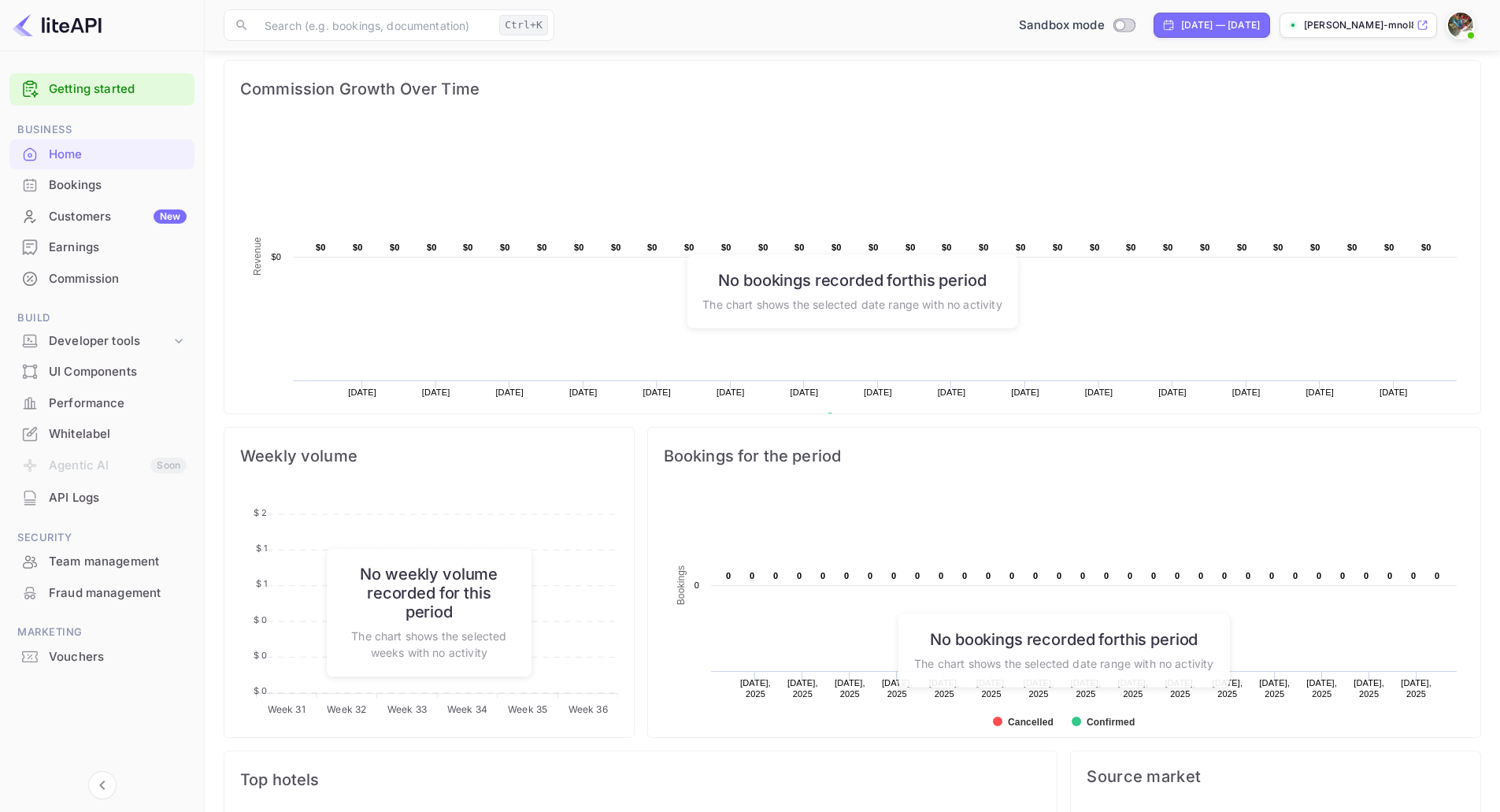
scroll to position [391, 0]
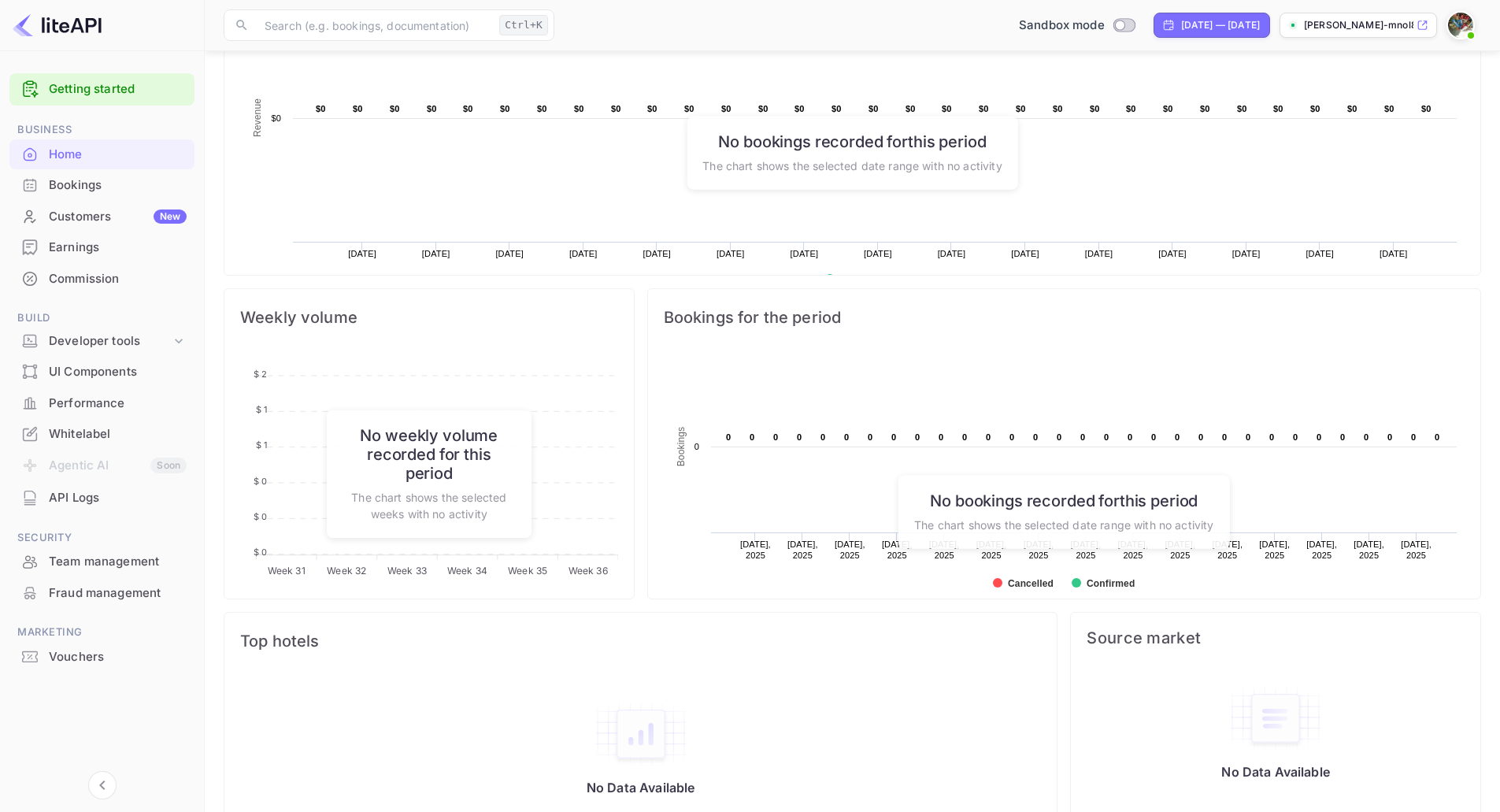
click at [88, 376] on div "UI Components" at bounding box center [117, 372] width 137 height 18
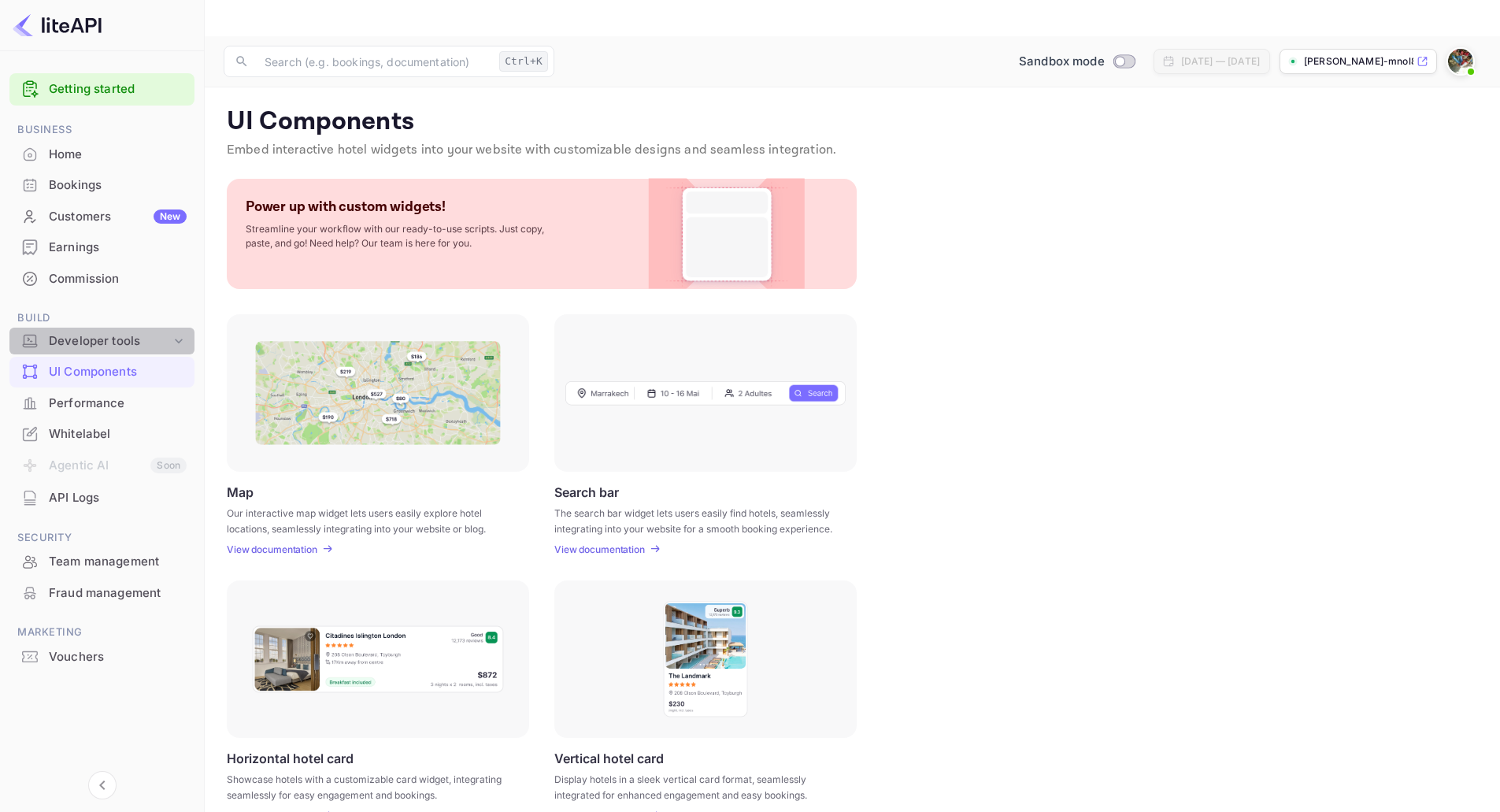
click at [170, 339] on div "Developer tools" at bounding box center [110, 341] width 122 height 18
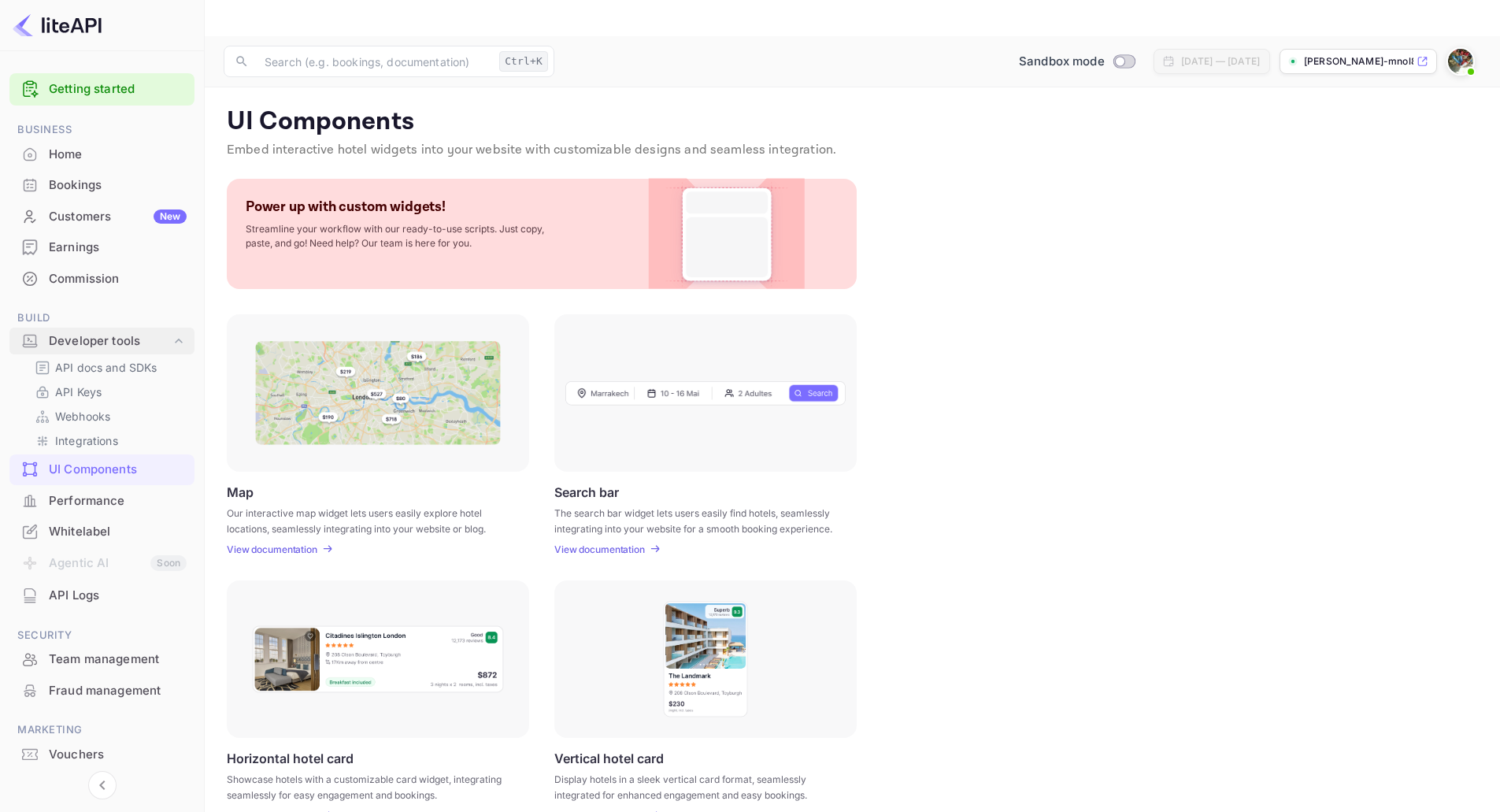
click at [170, 339] on div "Developer tools" at bounding box center [110, 341] width 122 height 18
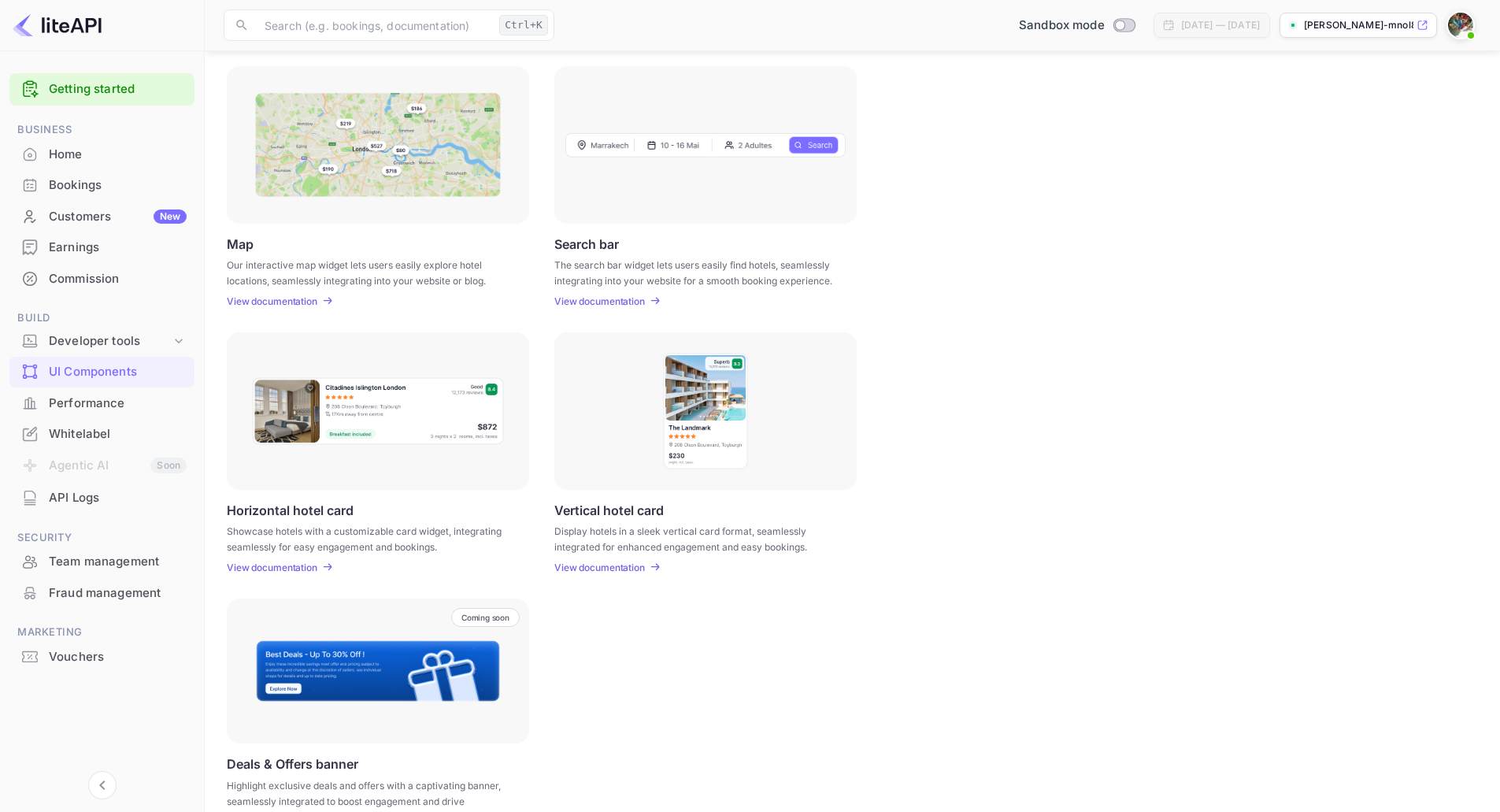
scroll to position [250, 0]
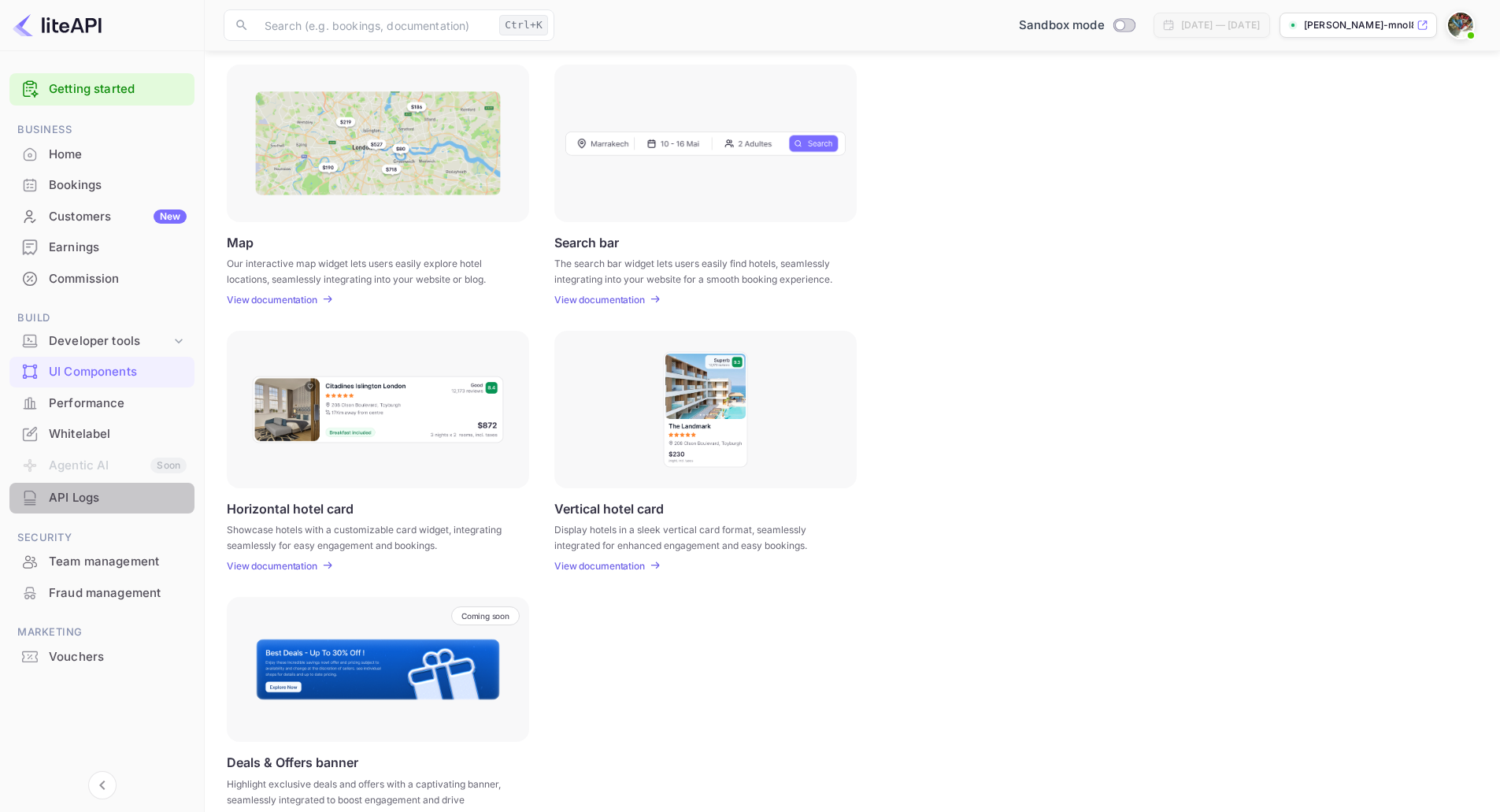
click at [112, 498] on div "API Logs" at bounding box center [117, 498] width 137 height 18
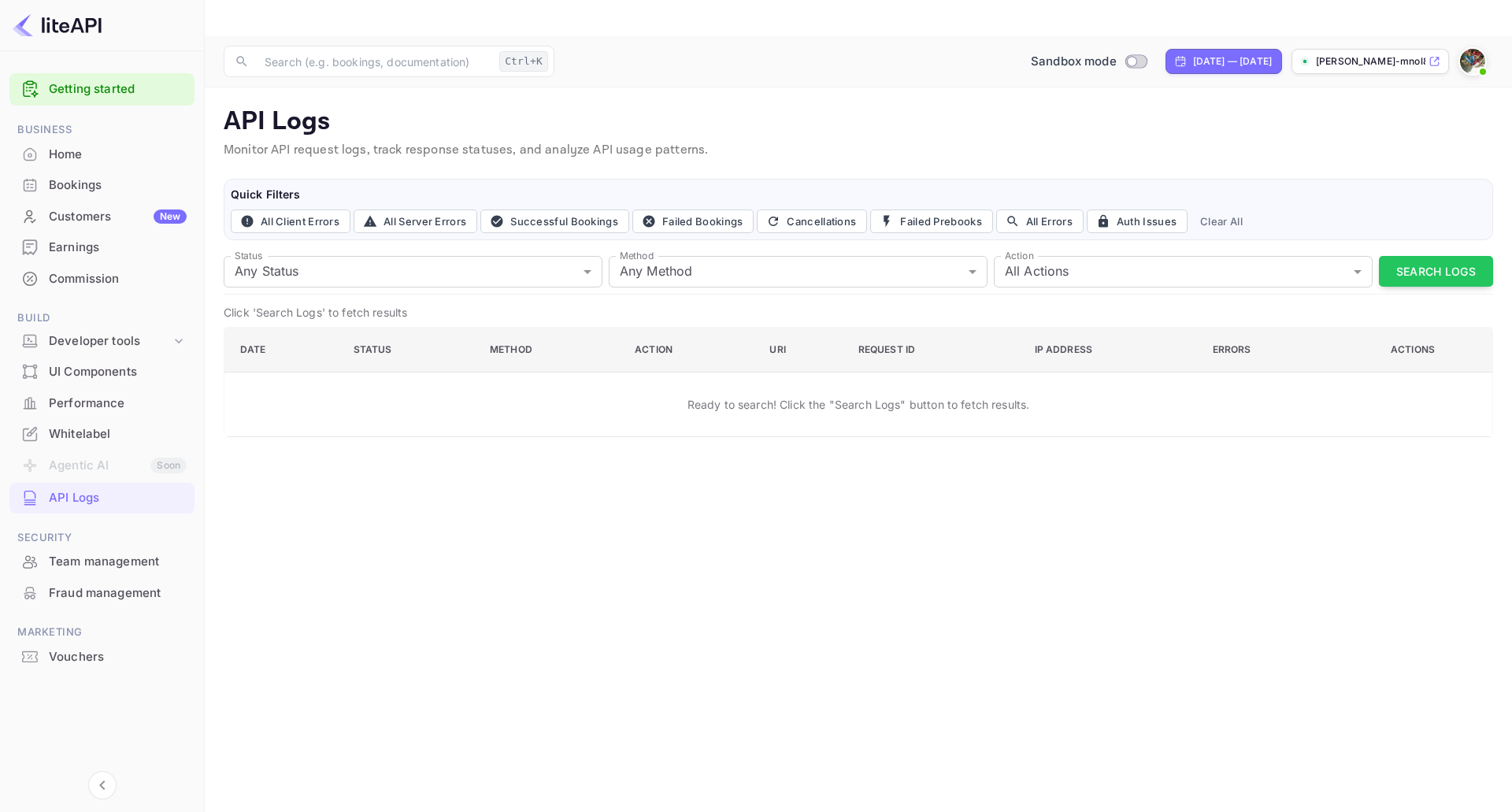
click at [90, 573] on div "Team management" at bounding box center [102, 561] width 185 height 31
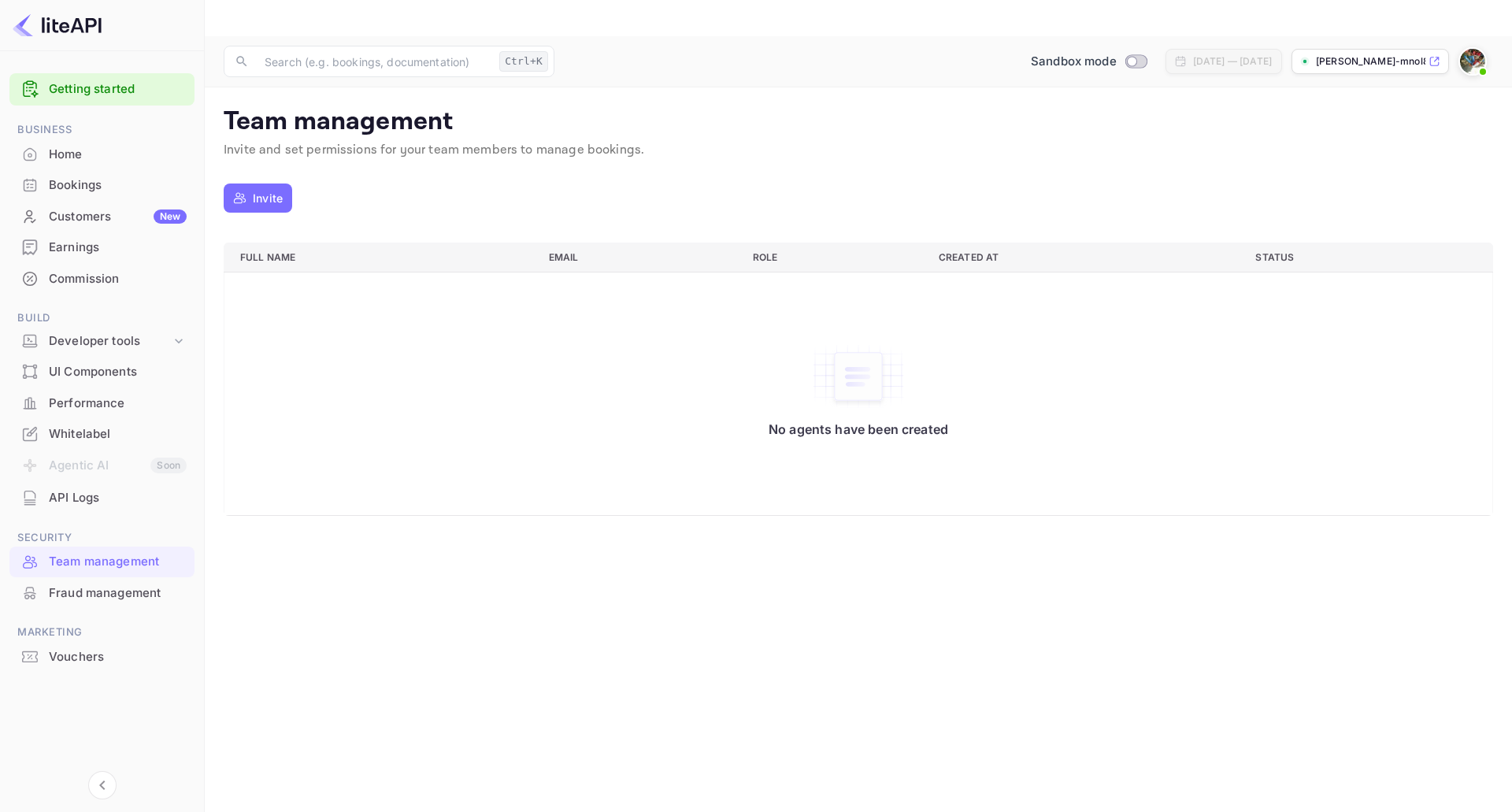
click at [92, 591] on div "Fraud management" at bounding box center [117, 594] width 137 height 18
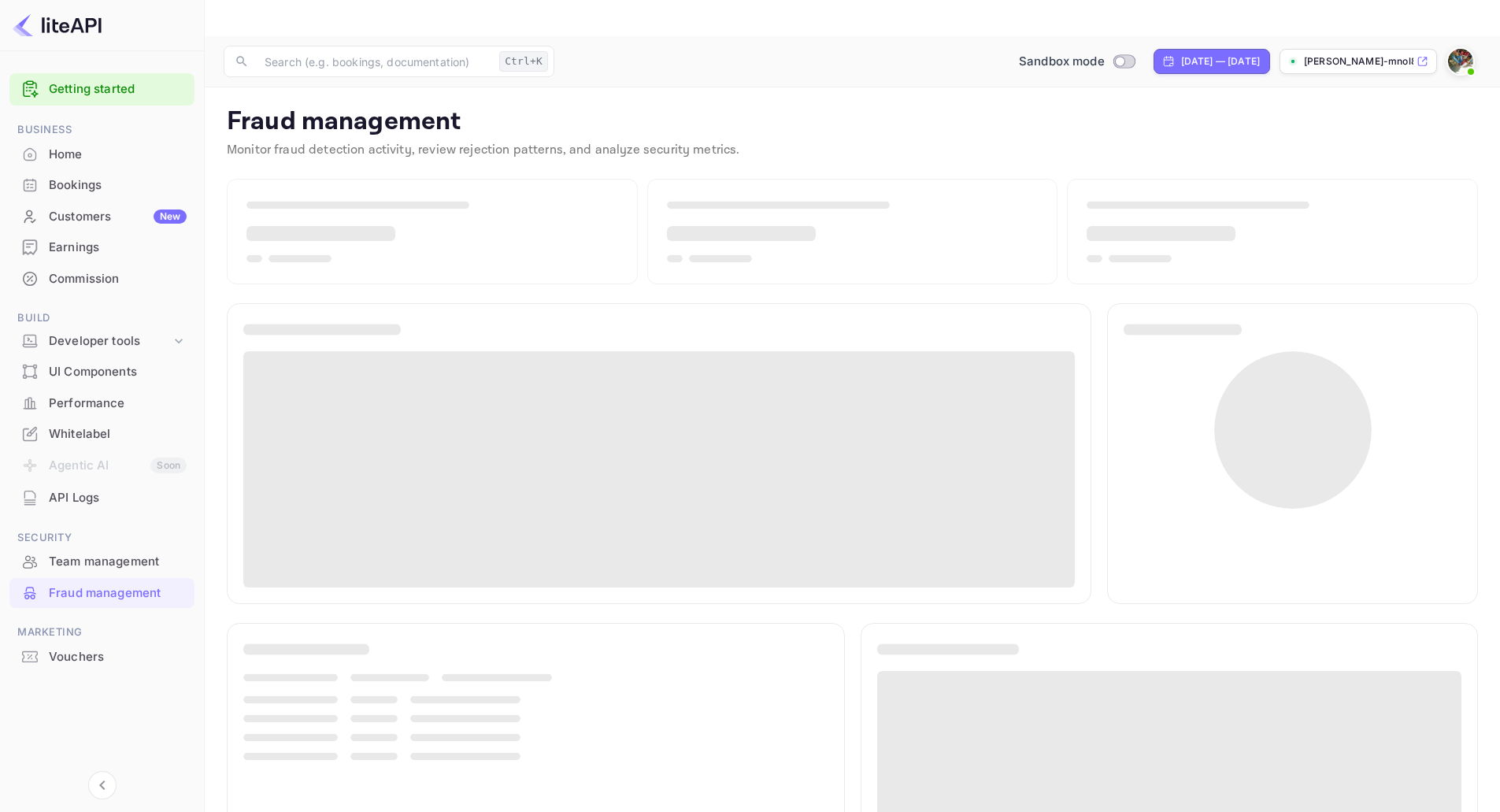
click at [72, 649] on div "Vouchers" at bounding box center [117, 657] width 137 height 18
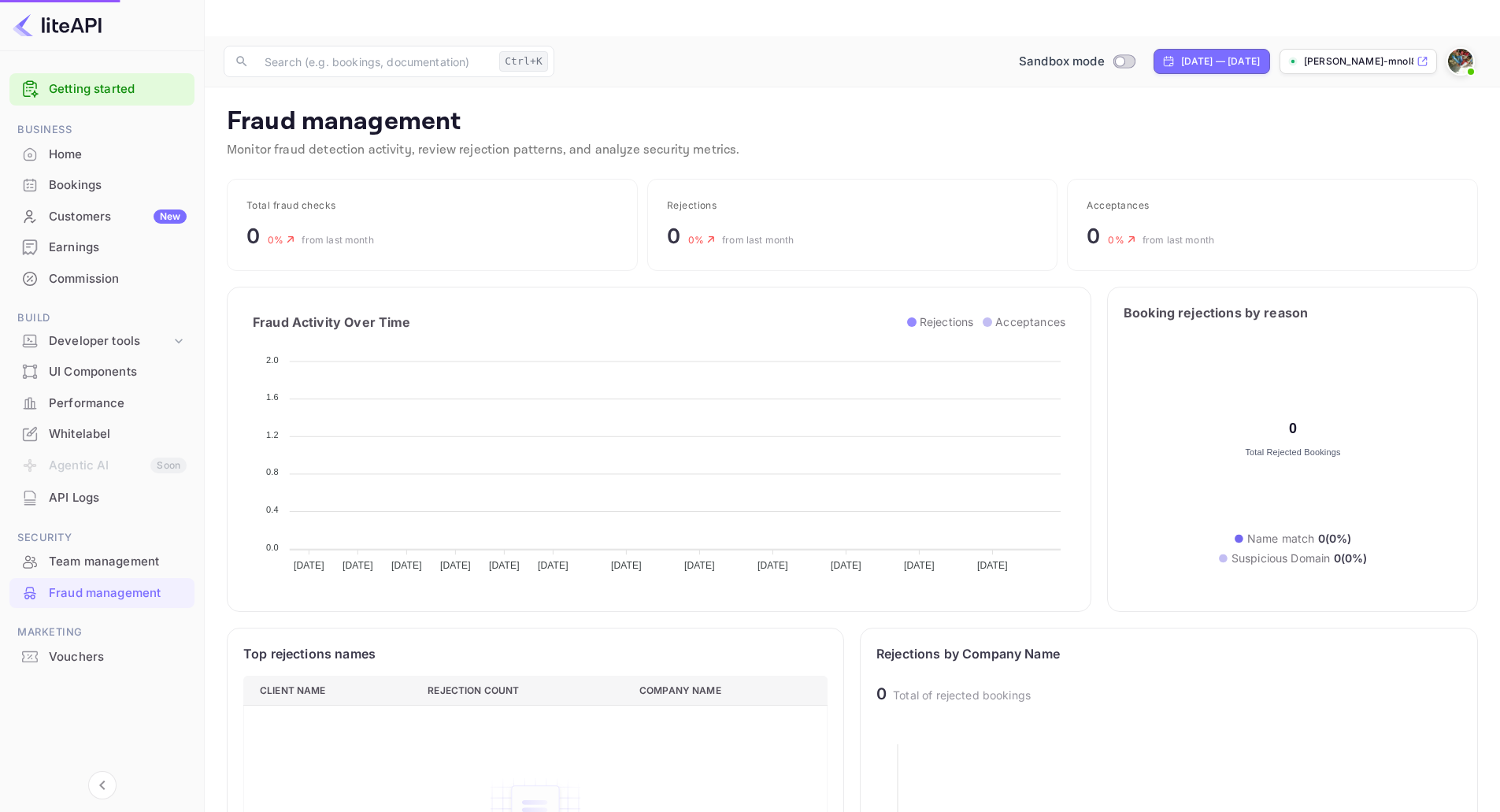
scroll to position [311, 573]
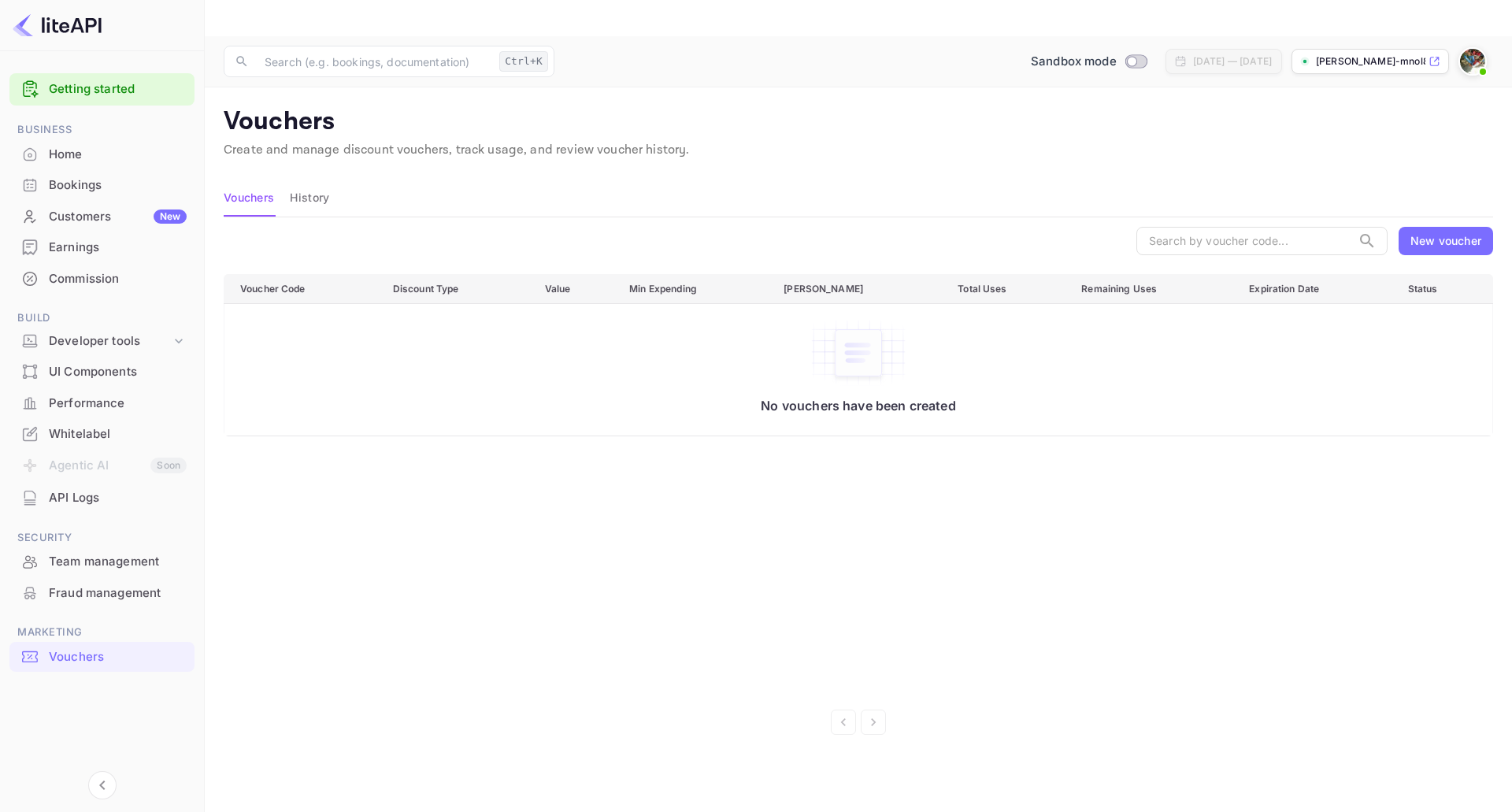
click at [93, 153] on div "Home" at bounding box center [117, 155] width 137 height 18
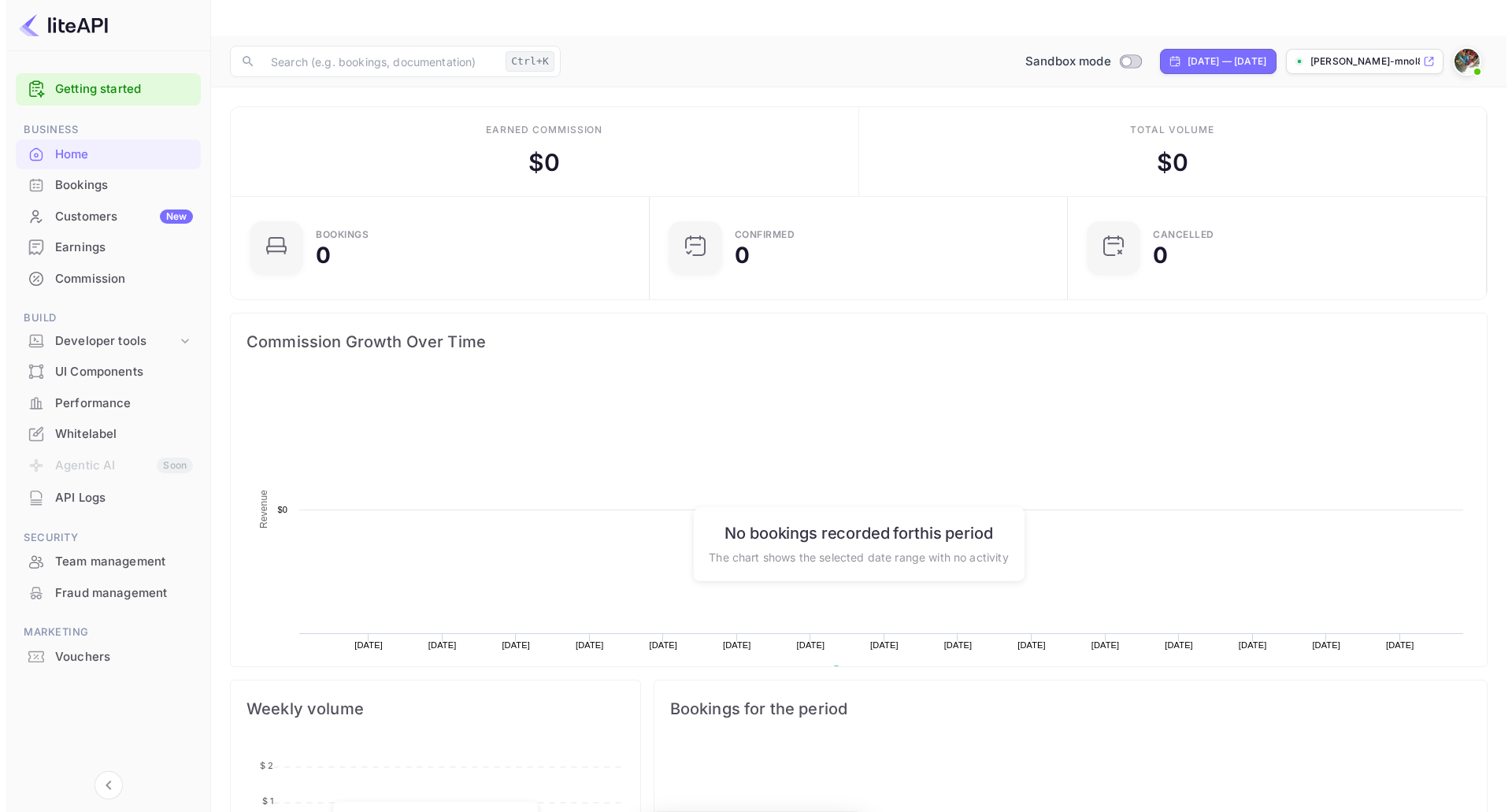
scroll to position [244, 397]
click at [79, 27] on img at bounding box center [57, 25] width 89 height 25
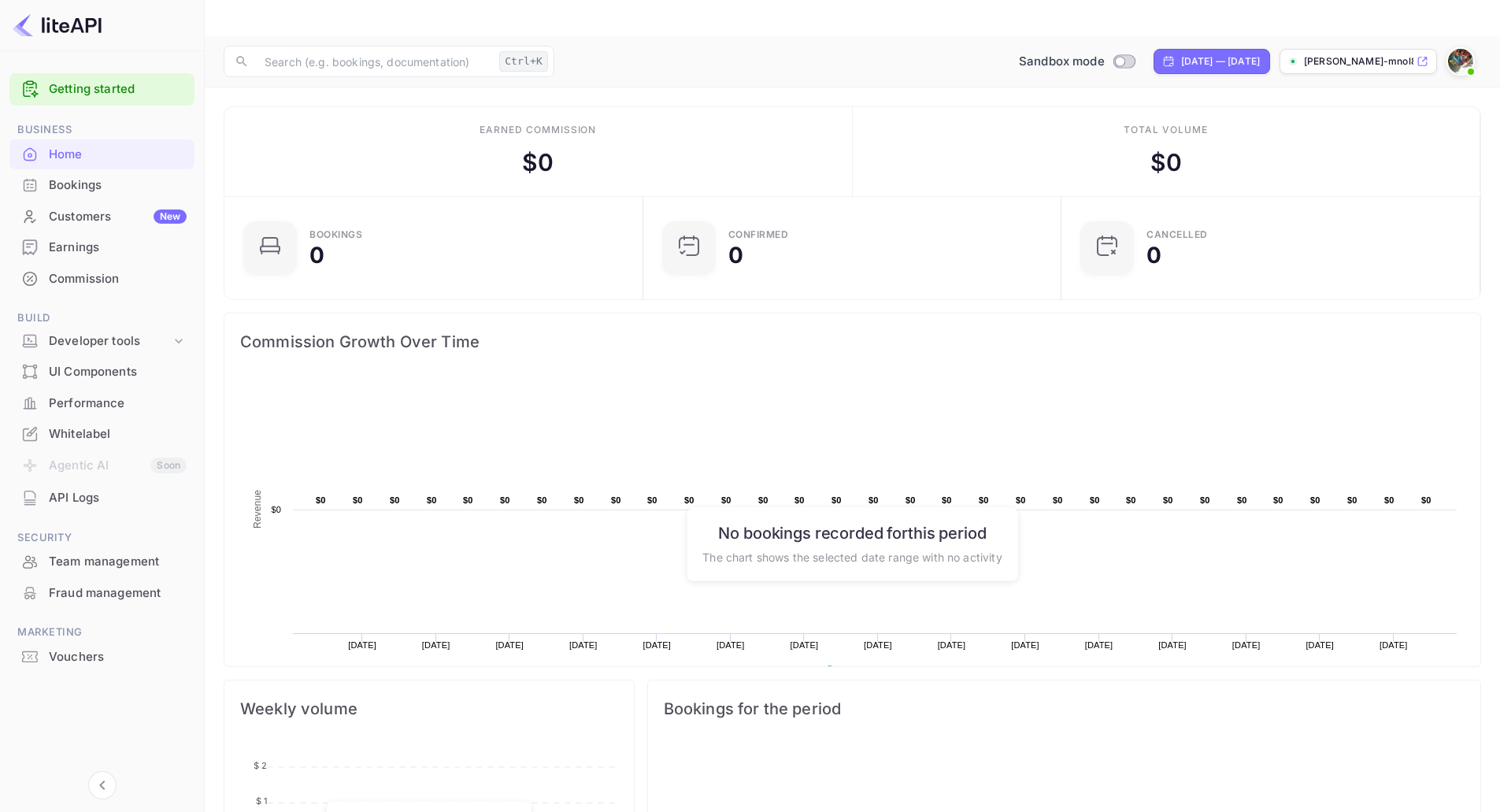
click at [88, 82] on link "Getting started" at bounding box center [117, 89] width 137 height 18
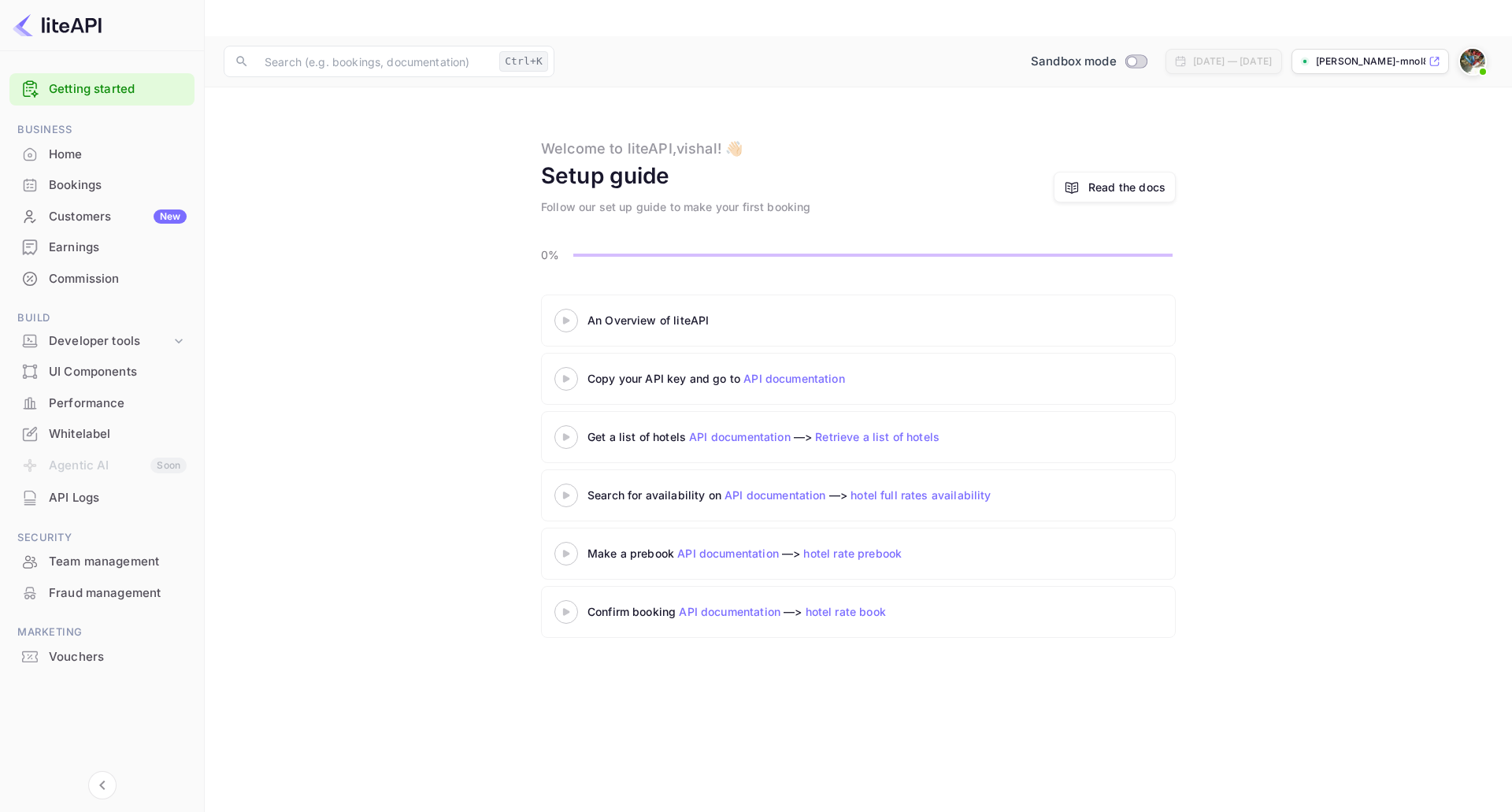
click at [892, 430] on link "Retrieve a list of hotels" at bounding box center [877, 436] width 124 height 13
drag, startPoint x: 736, startPoint y: 164, endPoint x: 855, endPoint y: 162, distance: 119.0
click at [833, 162] on div "Setup guide Follow our set up guide to make your first booking Read the docs" at bounding box center [859, 187] width 635 height 56
